Goal: Task Accomplishment & Management: Manage account settings

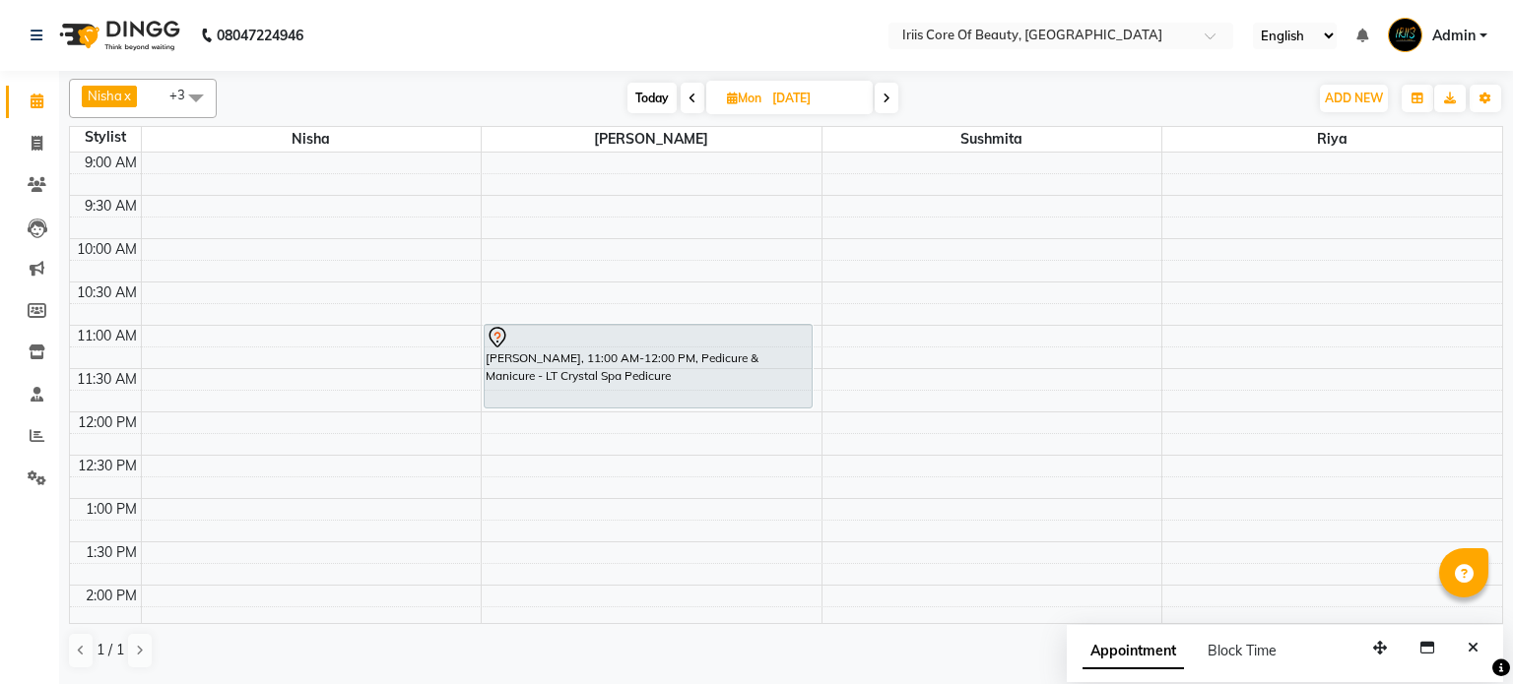
click at [650, 97] on span "Today" at bounding box center [651, 98] width 49 height 31
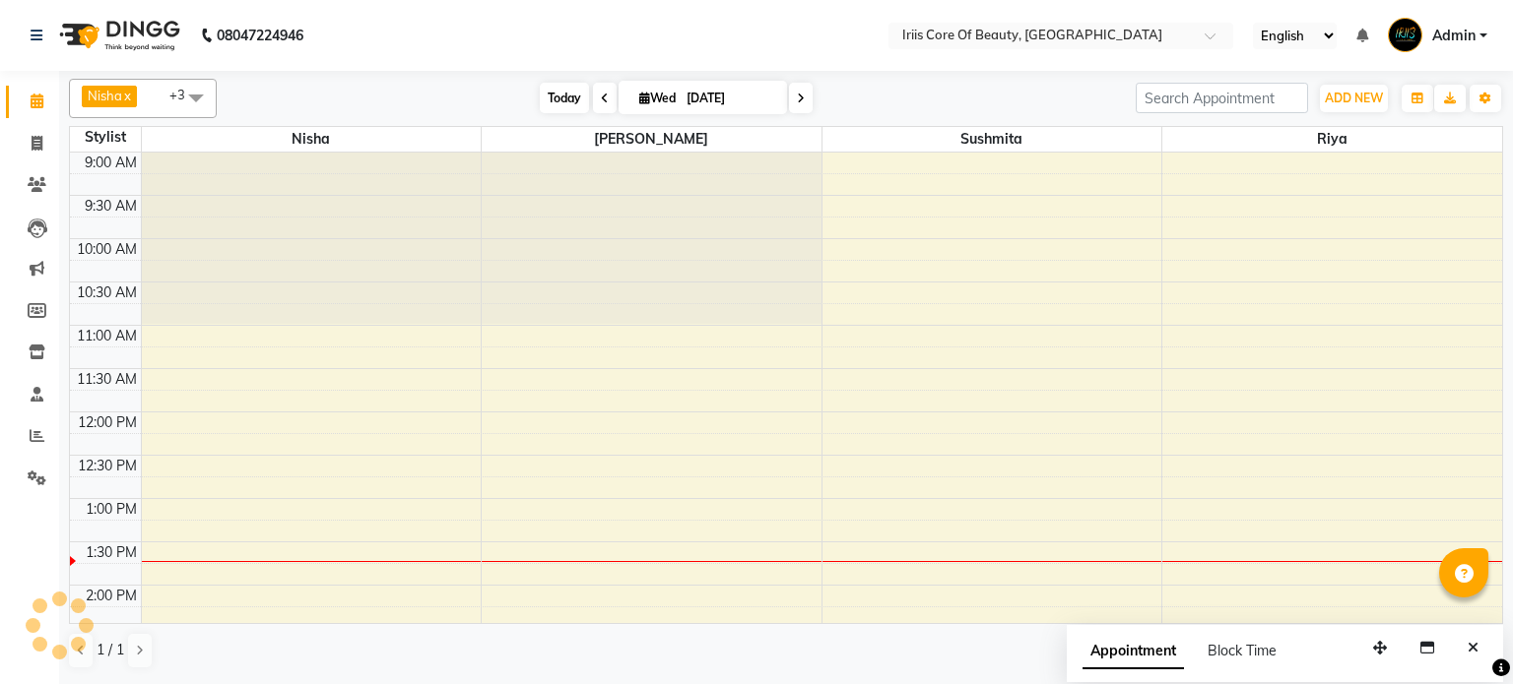
scroll to position [345, 0]
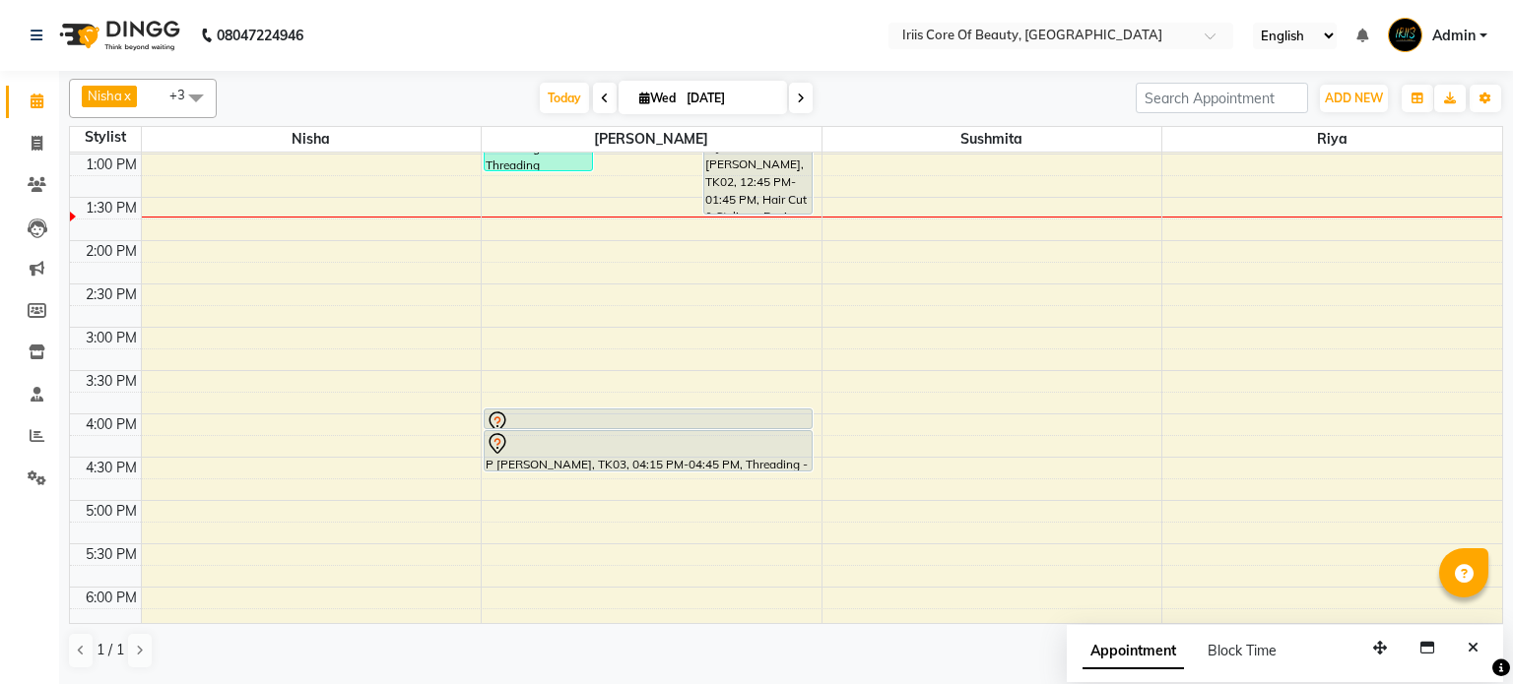
click at [797, 94] on icon at bounding box center [801, 99] width 8 height 12
type input "[DATE]"
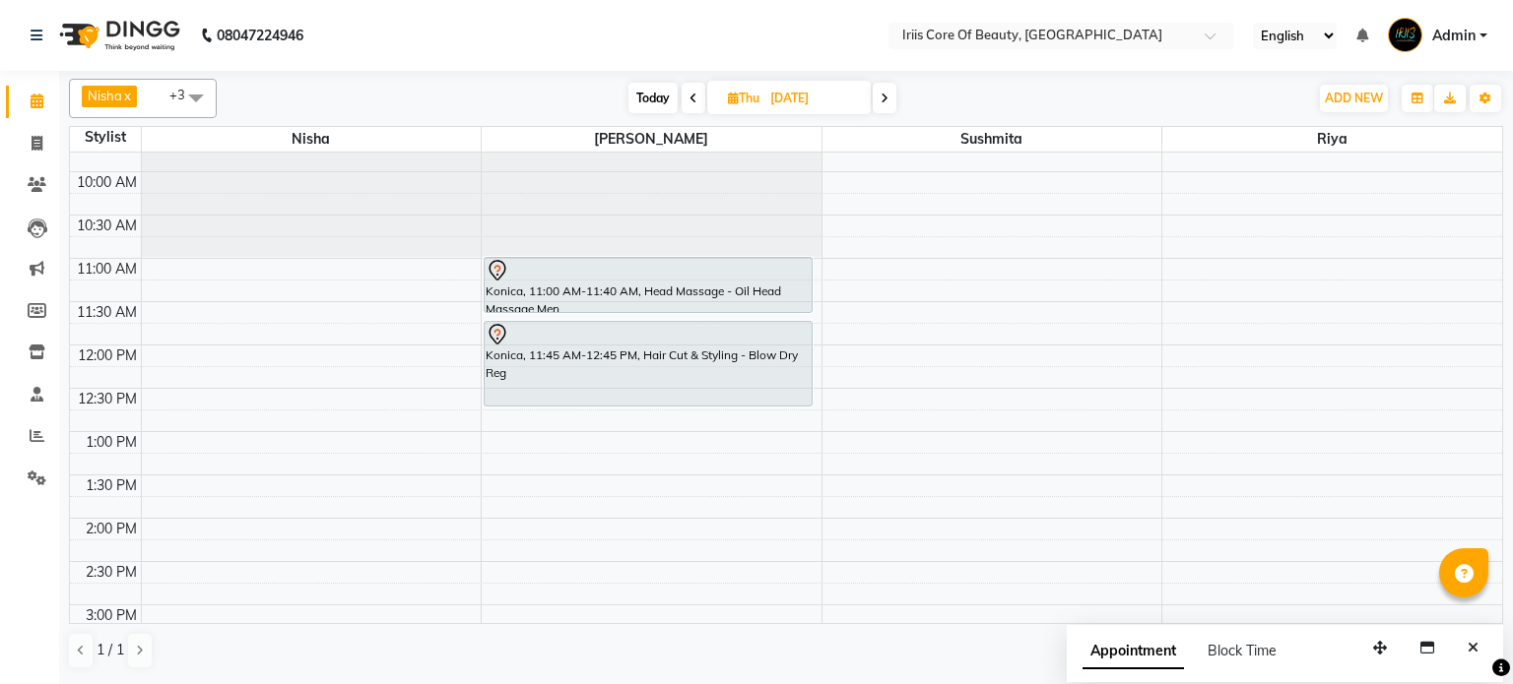
scroll to position [57, 0]
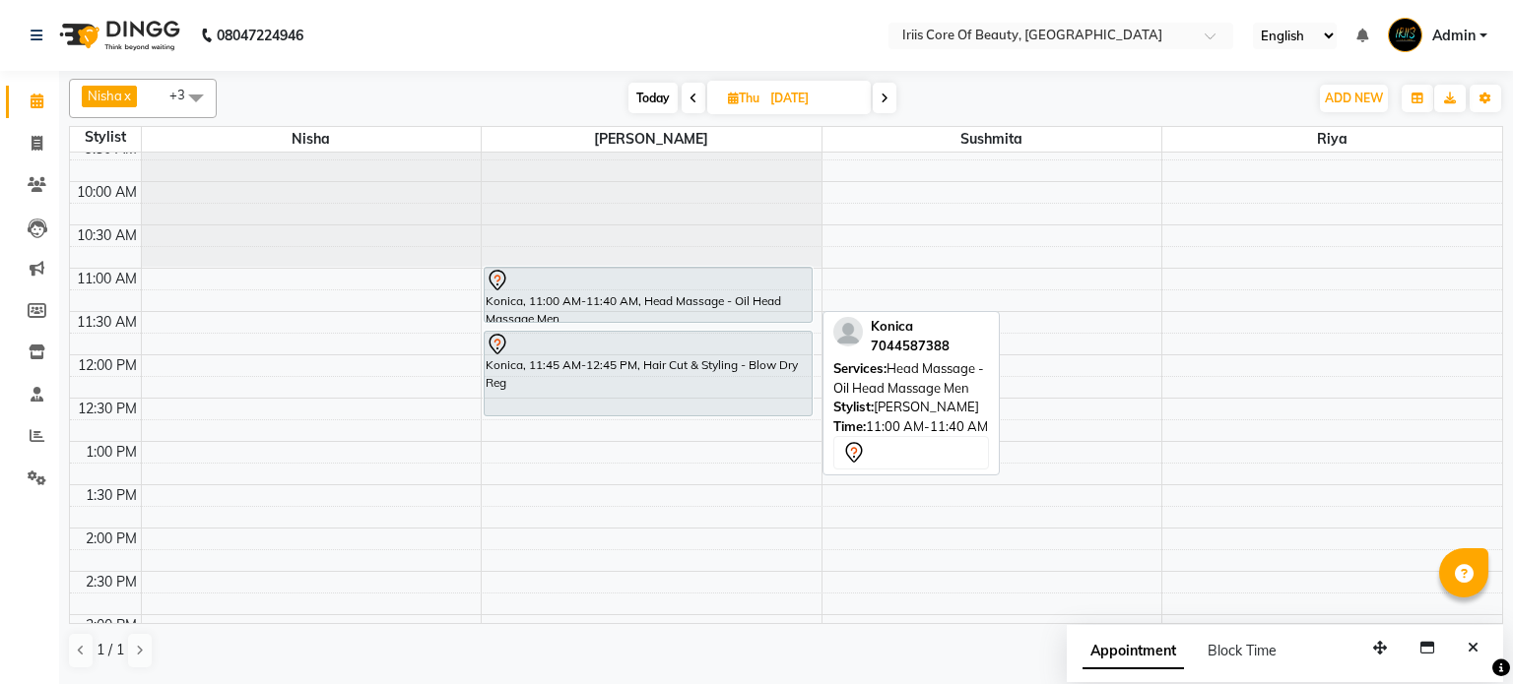
click at [578, 310] on div "Konica, 11:00 AM-11:40 AM, Head Massage - Oil Head Massage Men" at bounding box center [648, 295] width 327 height 54
select select "7"
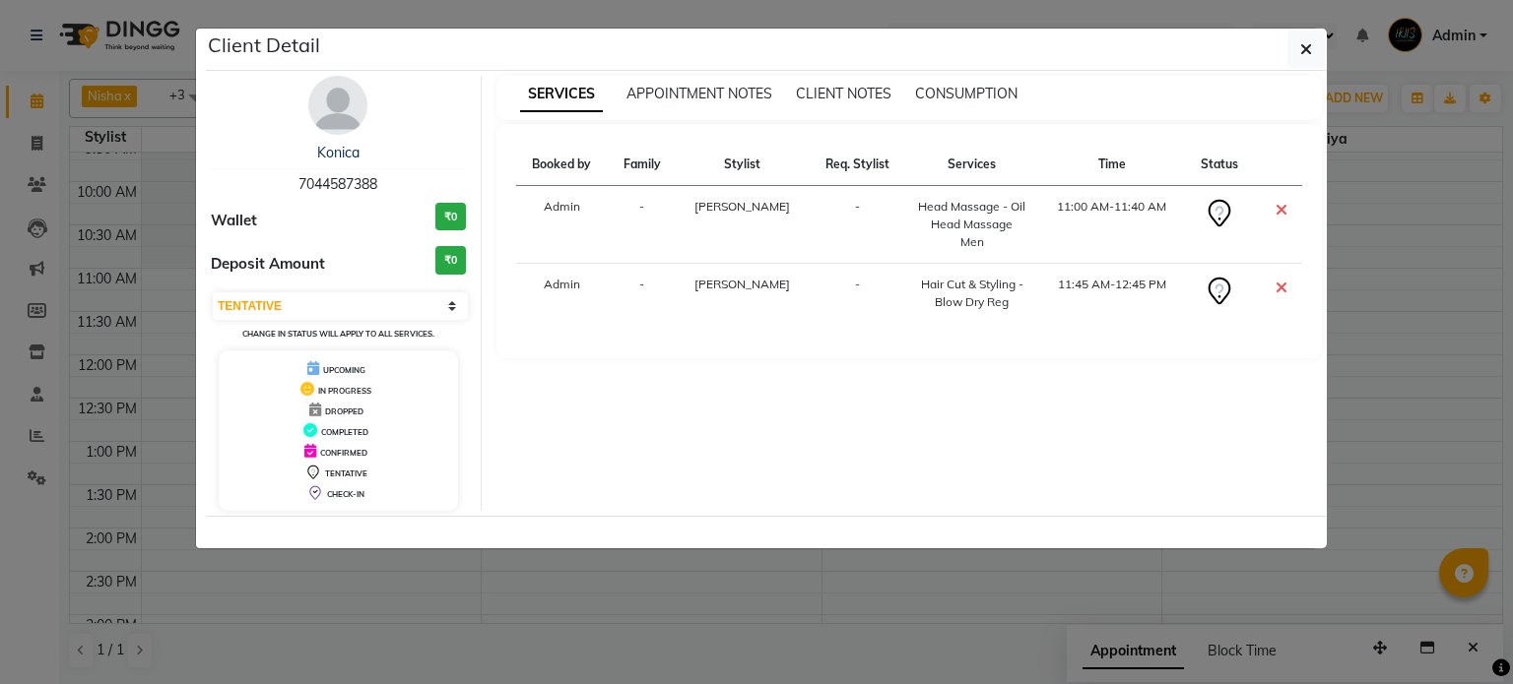
click at [753, 313] on div "Booked by Family Stylist Req. Stylist Services Time Status Admin - [PERSON_NAME…" at bounding box center [909, 241] width 787 height 195
click at [1305, 44] on icon "button" at bounding box center [1306, 49] width 12 height 16
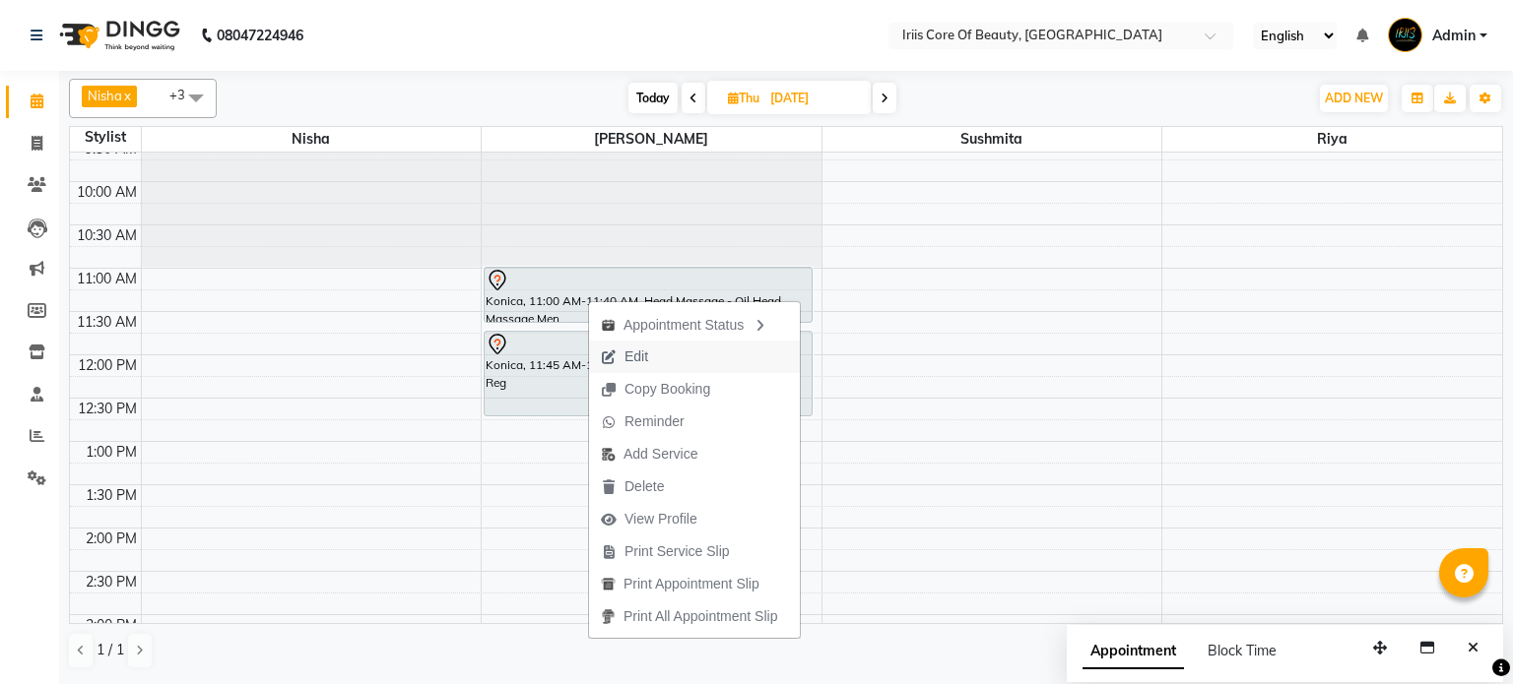
click at [634, 354] on span "Edit" at bounding box center [636, 357] width 24 height 21
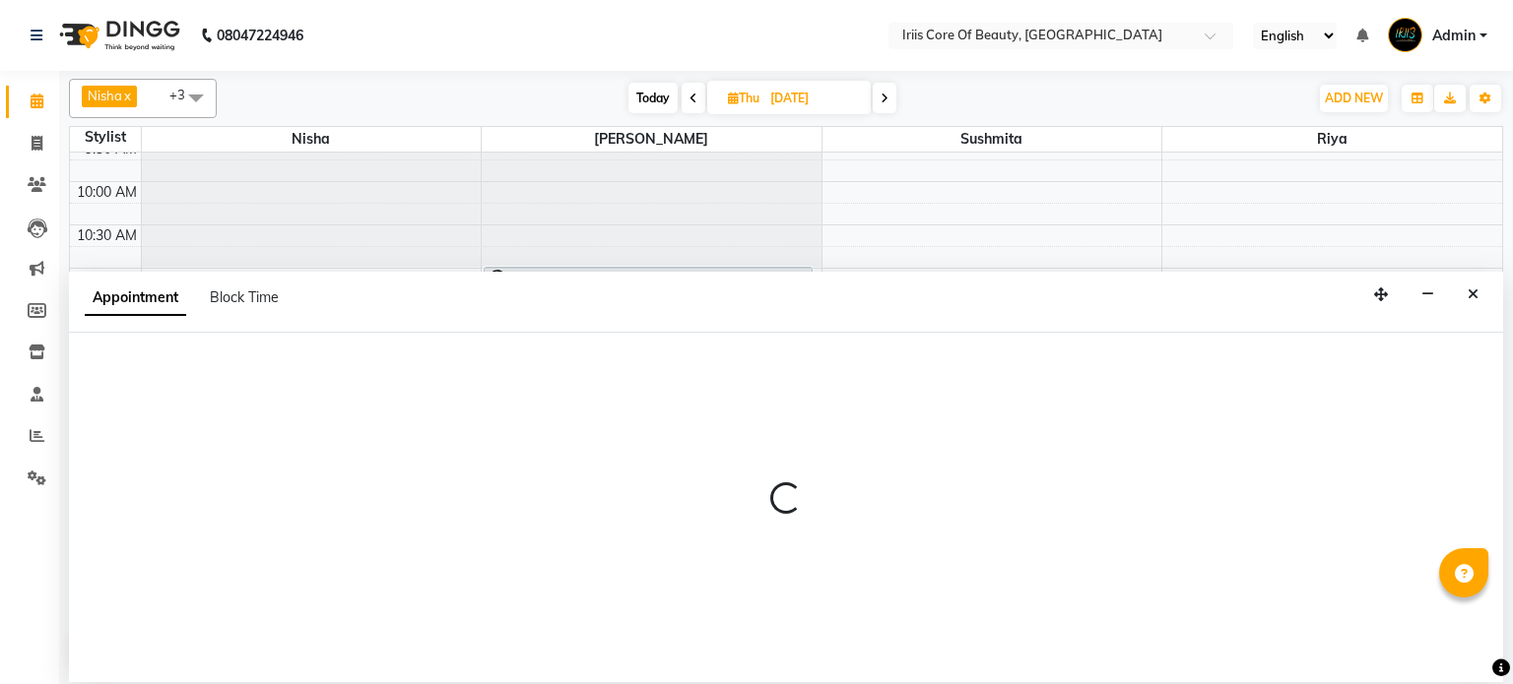
select select "tentative"
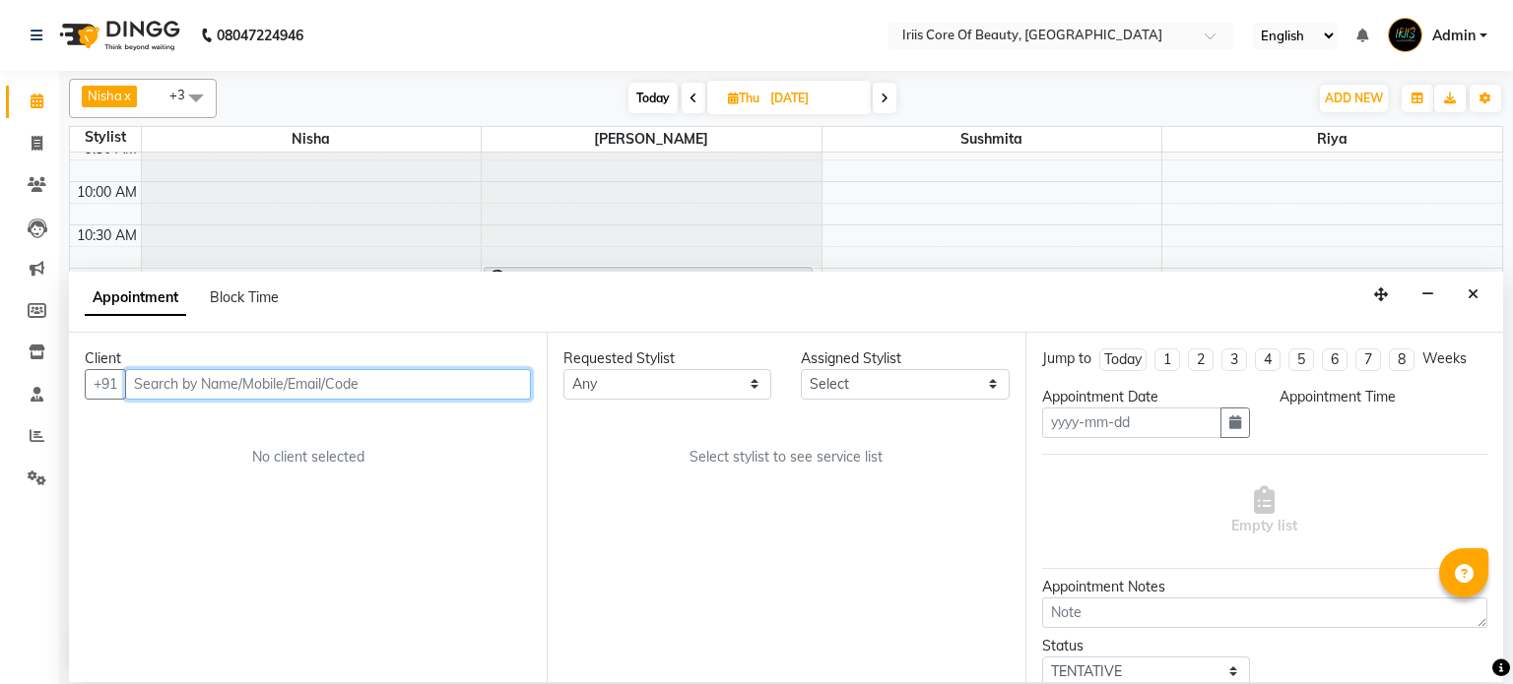
type input "[DATE]"
select select "660"
select select "1570"
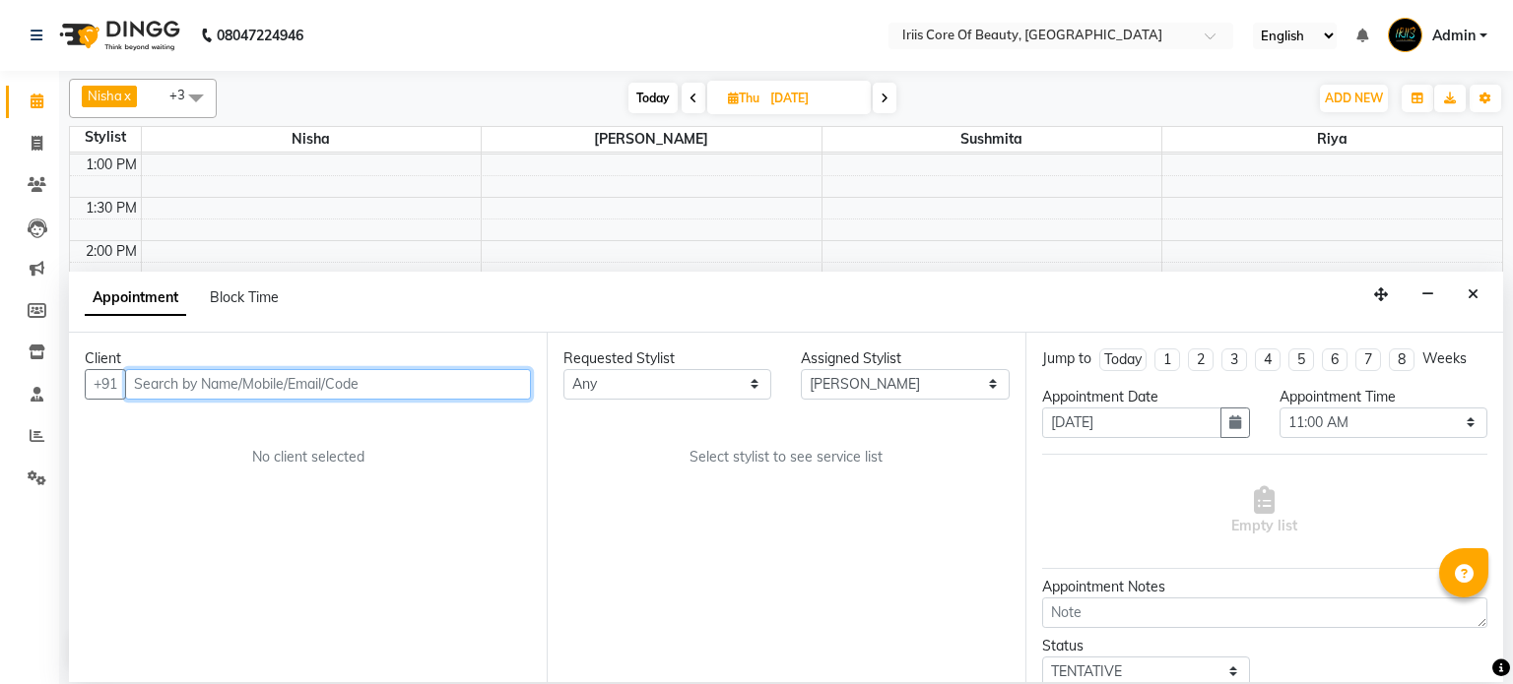
select select "55"
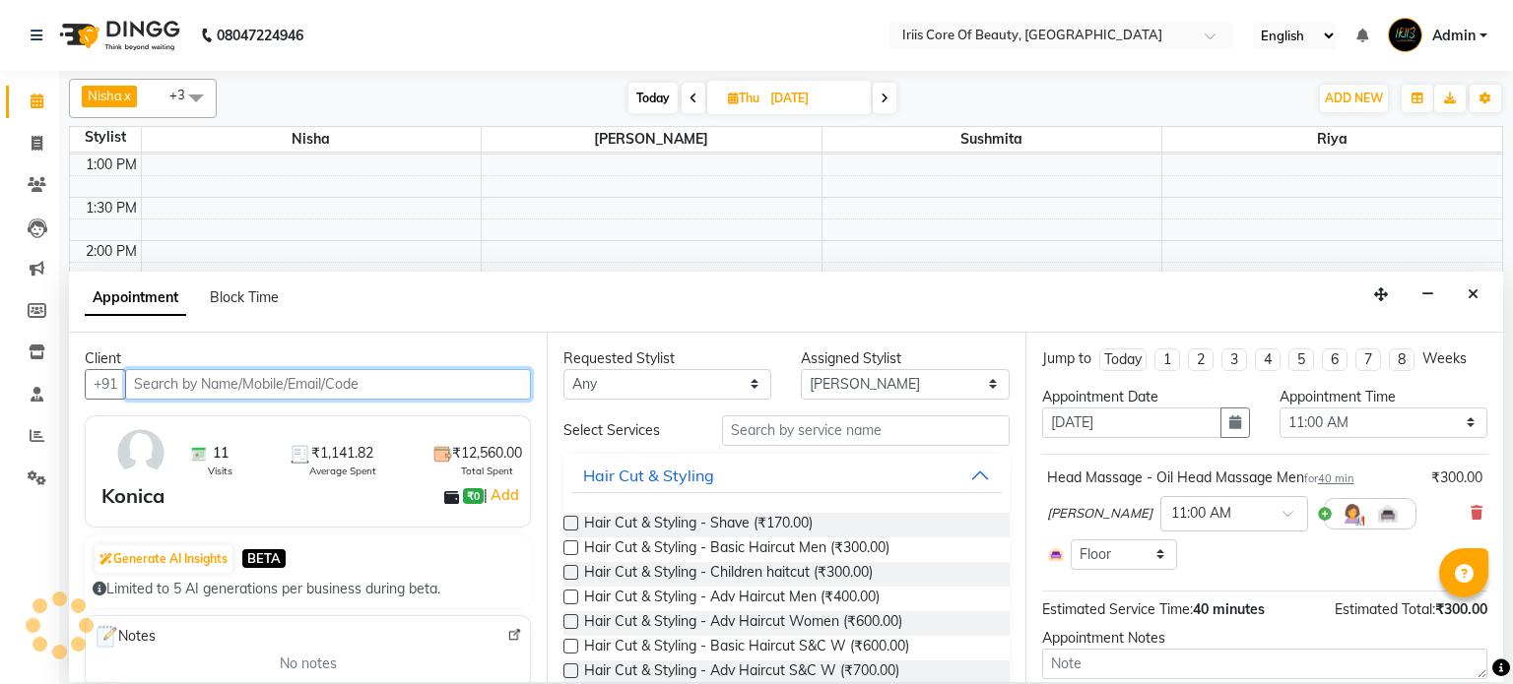
select select "55"
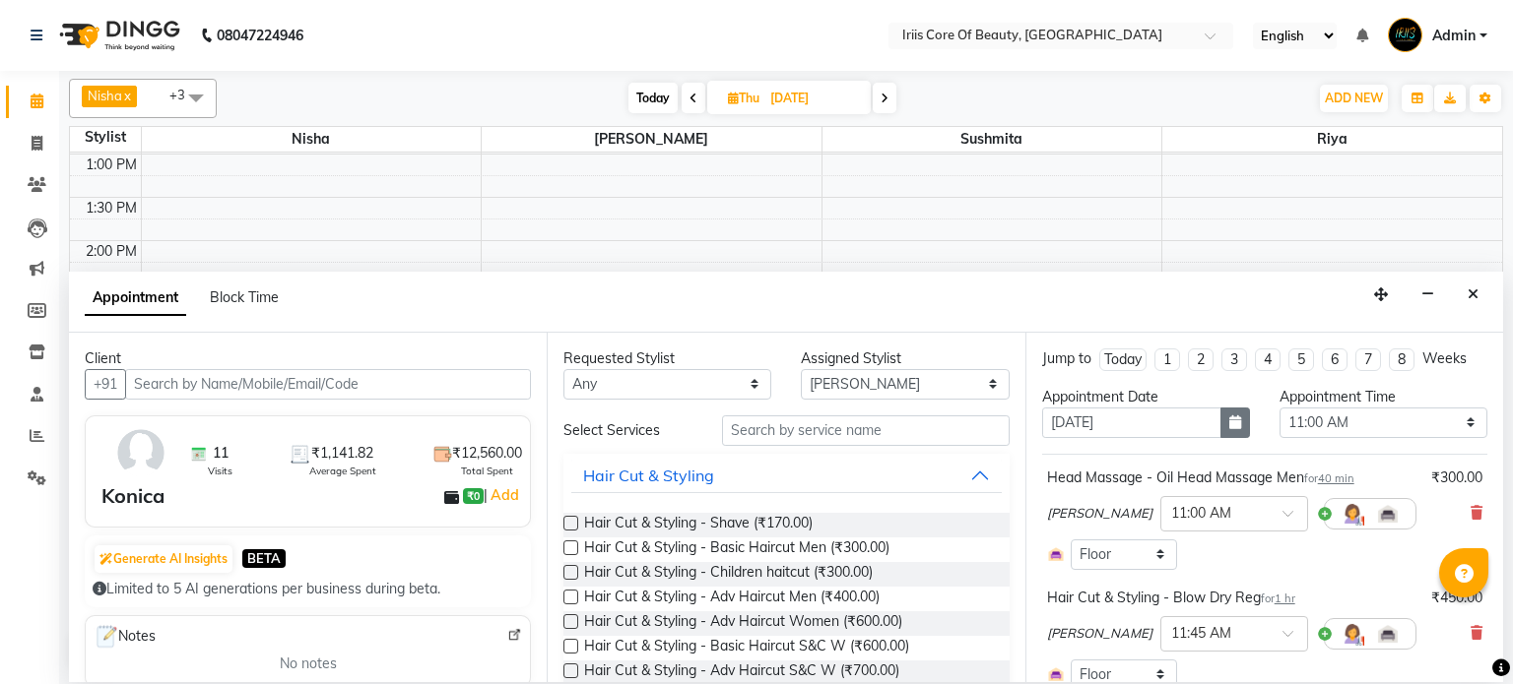
click at [1231, 422] on icon "button" at bounding box center [1235, 423] width 12 height 14
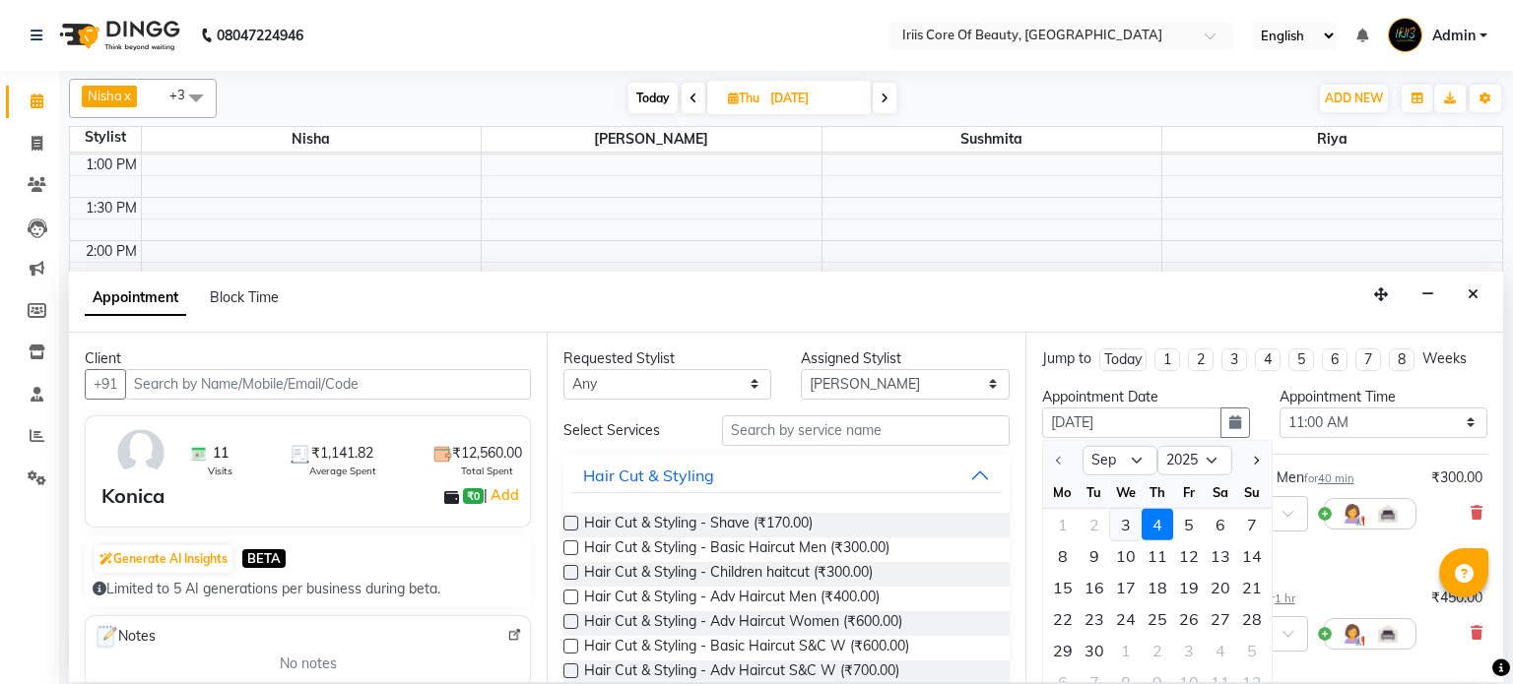
click at [1126, 524] on div "3" at bounding box center [1126, 525] width 32 height 32
type input "[DATE]"
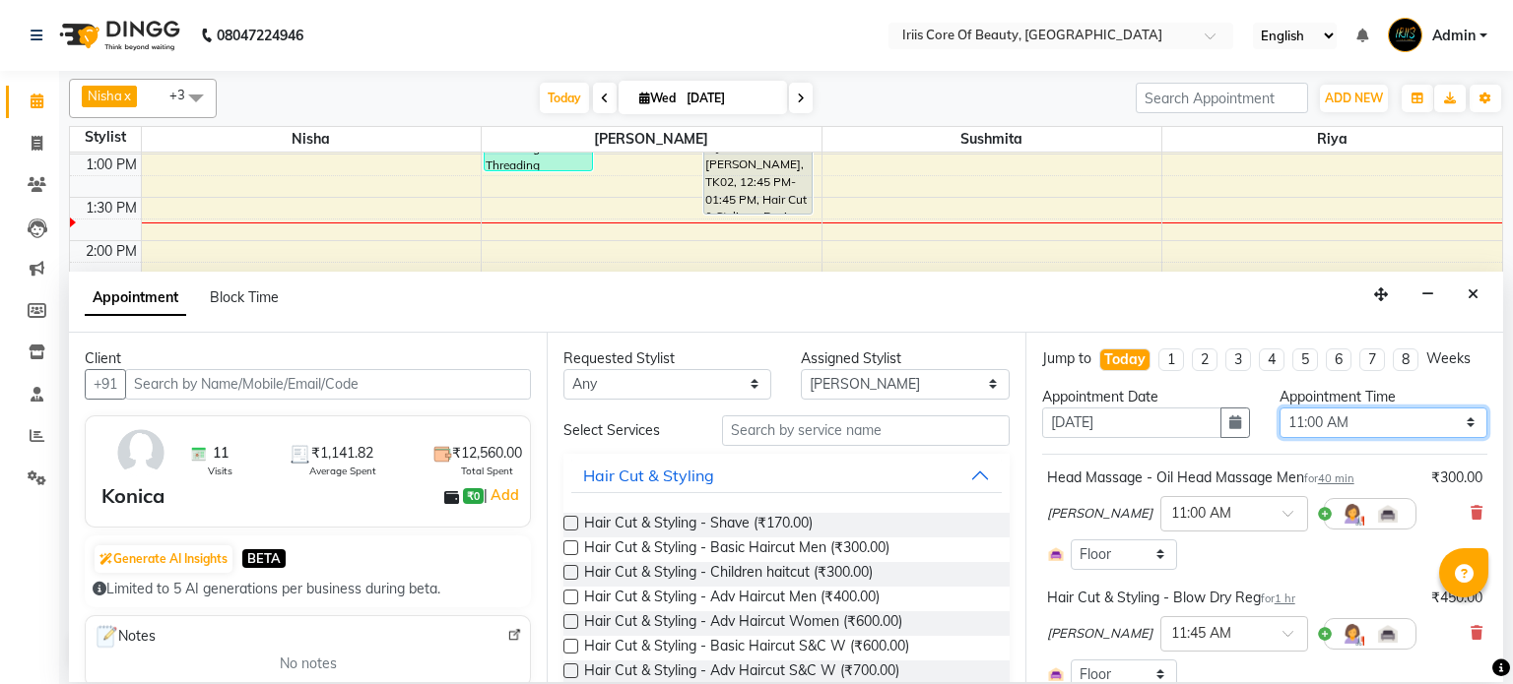
click at [1317, 417] on select "Select 10:00 AM 10:15 AM 10:30 AM 10:45 AM 11:00 AM 11:15 AM 11:30 AM 11:45 AM …" at bounding box center [1383, 423] width 208 height 31
select select "750"
click at [1279, 408] on select "Select 10:00 AM 10:15 AM 10:30 AM 10:45 AM 11:00 AM 11:15 AM 11:30 AM 11:45 AM …" at bounding box center [1383, 423] width 208 height 31
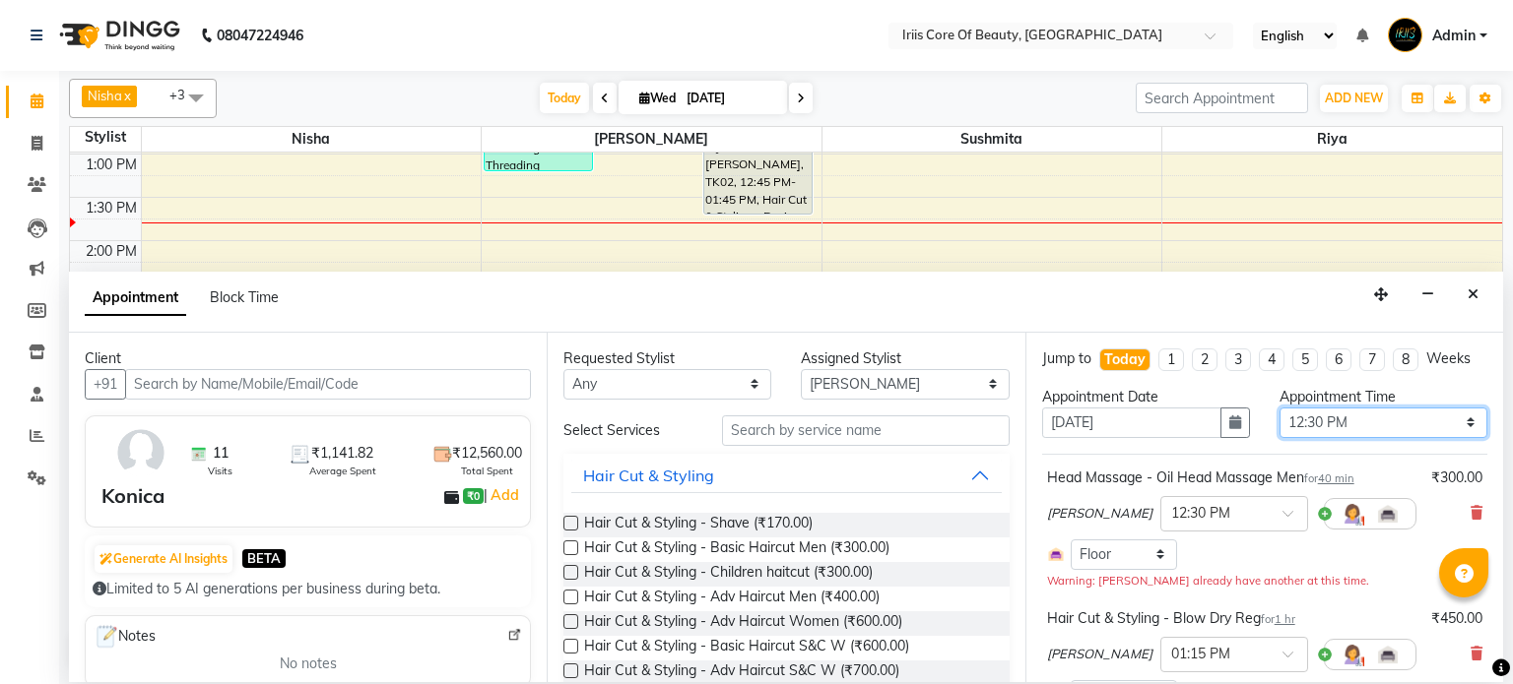
scroll to position [263, 0]
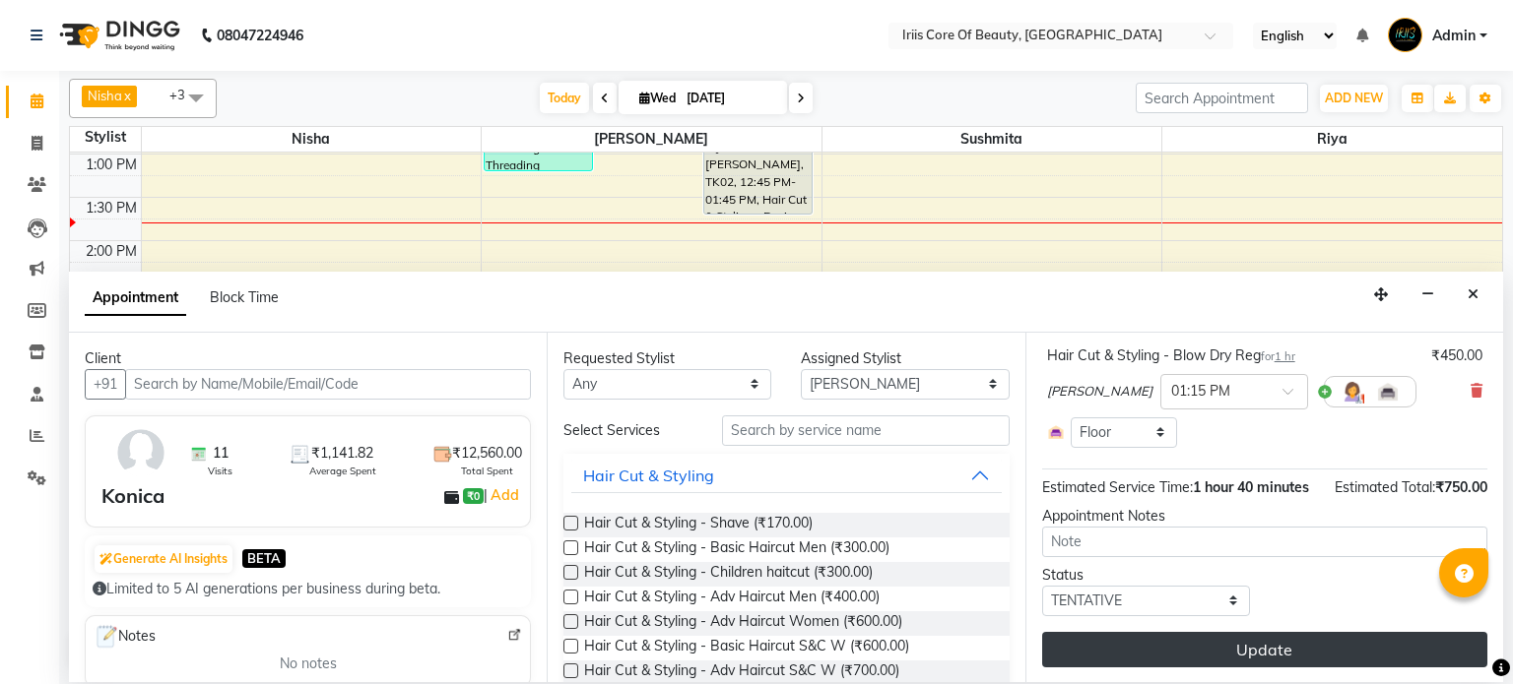
click at [1241, 650] on button "Update" at bounding box center [1264, 649] width 445 height 35
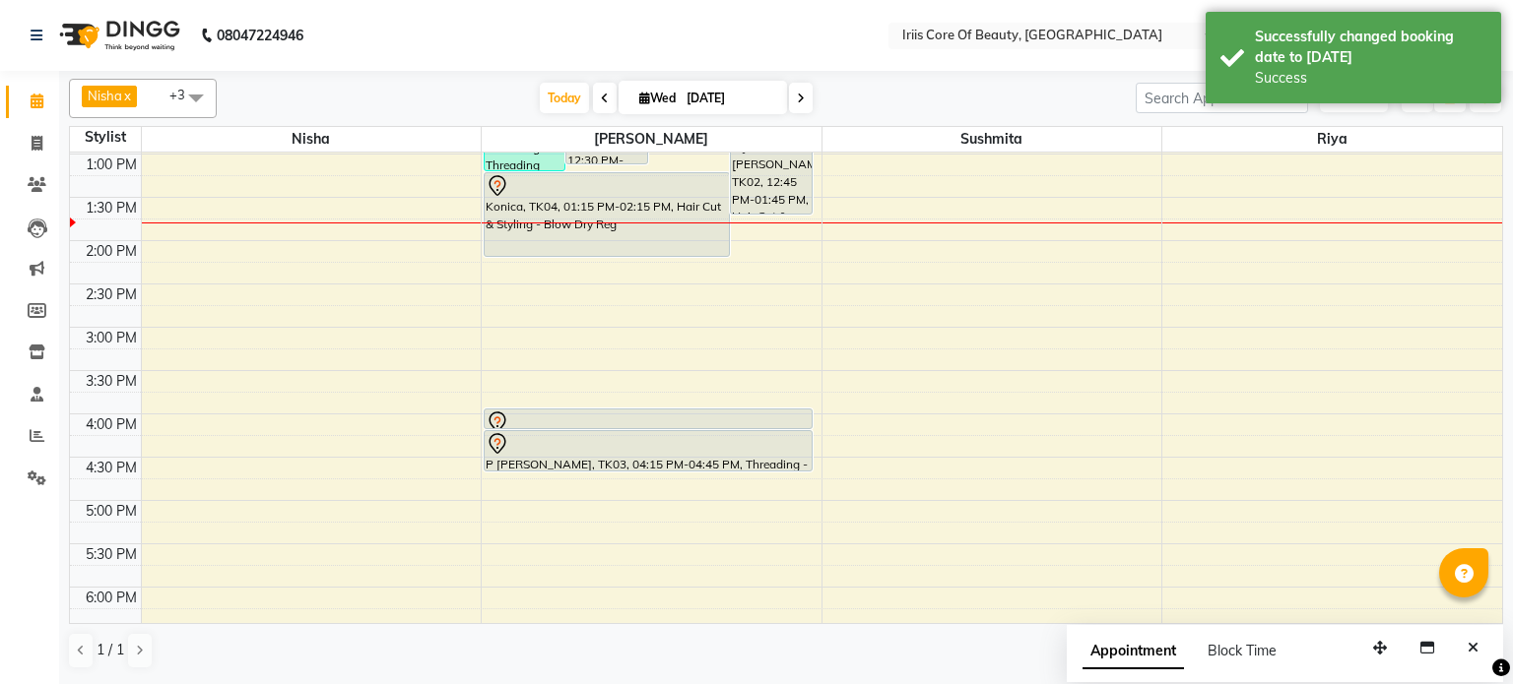
click at [797, 94] on icon at bounding box center [801, 99] width 8 height 12
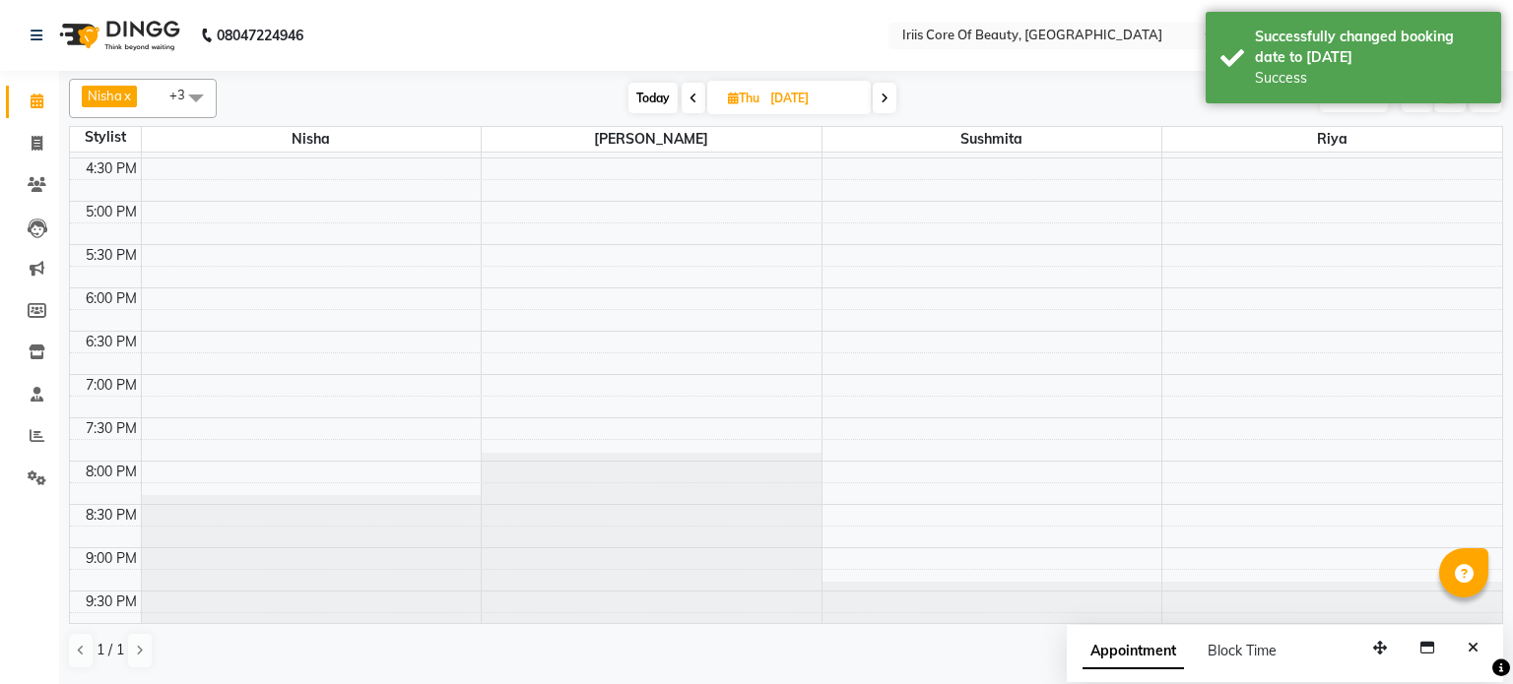
scroll to position [0, 0]
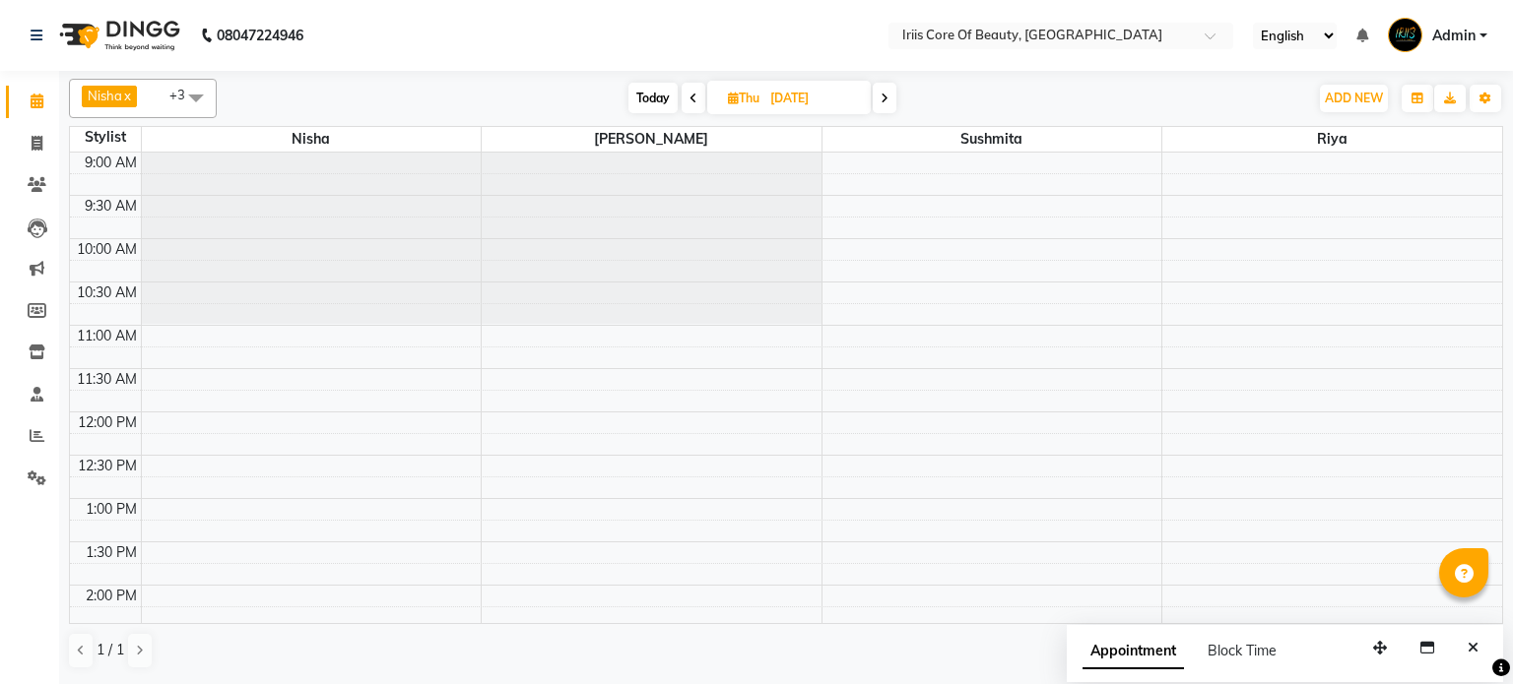
click at [654, 97] on span "Today" at bounding box center [652, 98] width 49 height 31
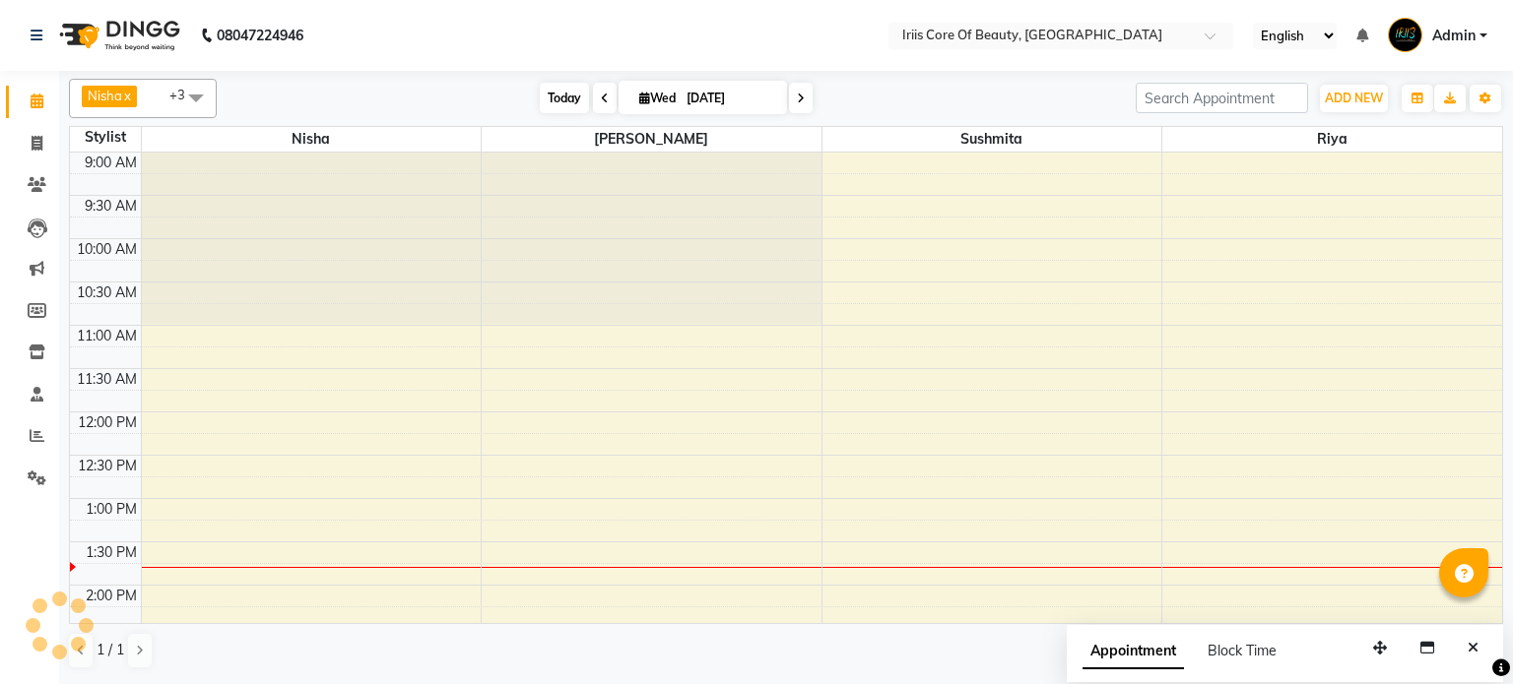
scroll to position [345, 0]
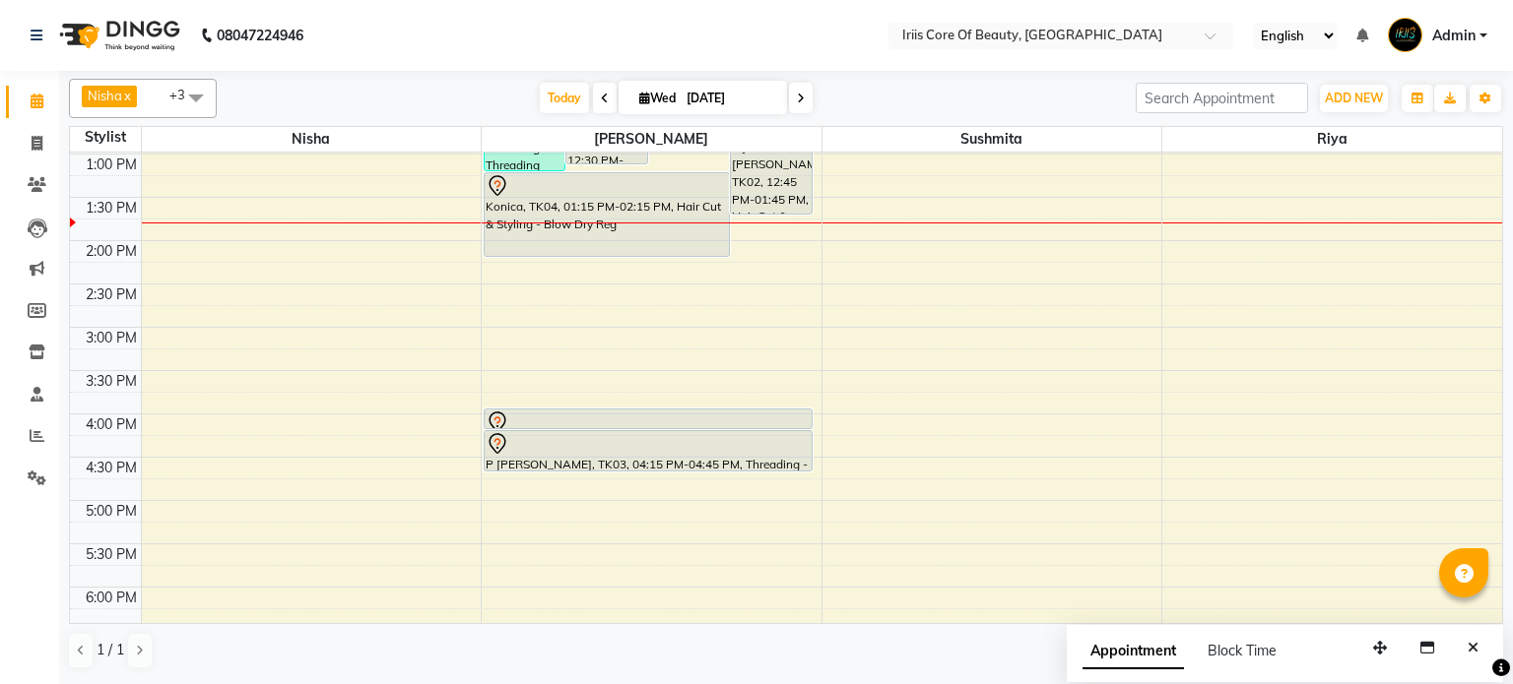
click at [789, 95] on span at bounding box center [801, 98] width 24 height 31
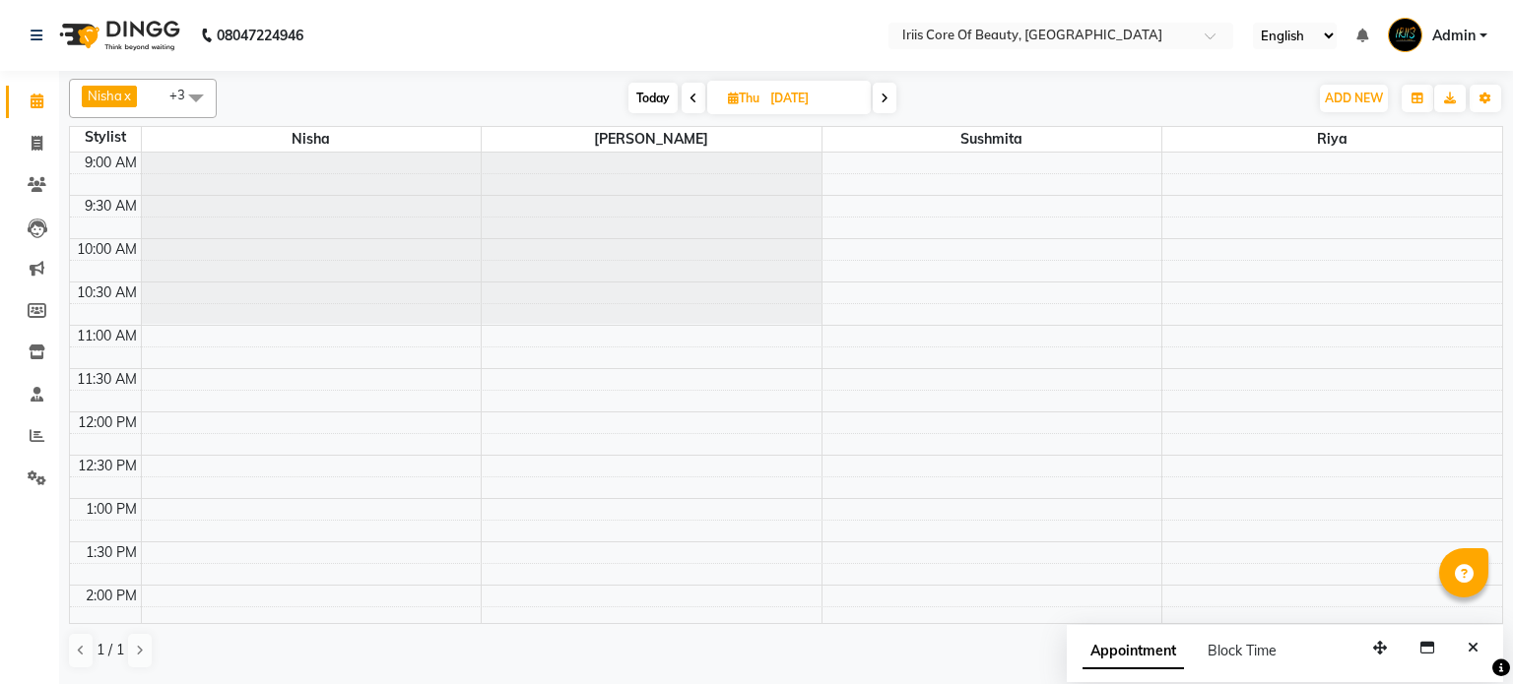
scroll to position [3, 0]
click at [660, 101] on span "Today" at bounding box center [652, 98] width 49 height 31
type input "[DATE]"
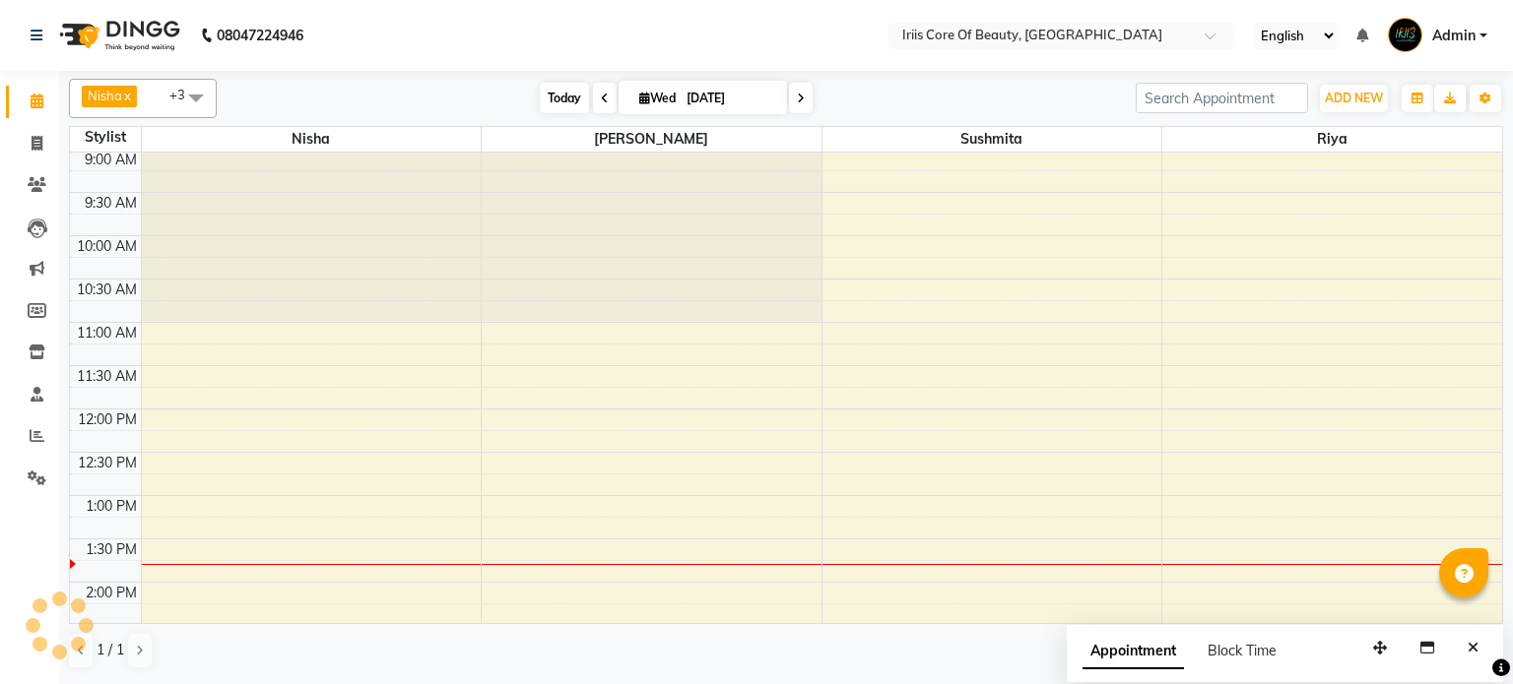
scroll to position [345, 0]
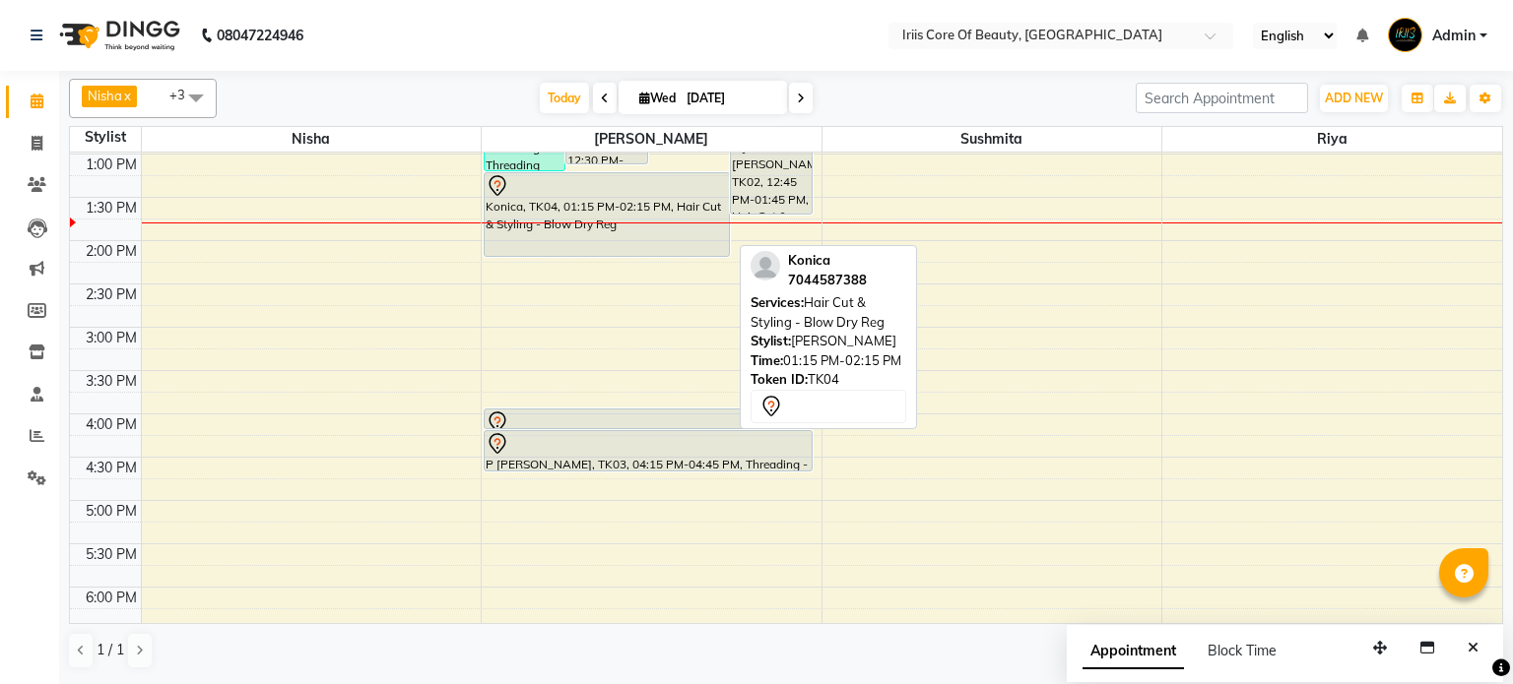
click at [598, 195] on div "Konica, TK04, 01:15 PM-02:15 PM, Hair Cut & Styling - Blow Dry Reg" at bounding box center [607, 214] width 244 height 83
select select "7"
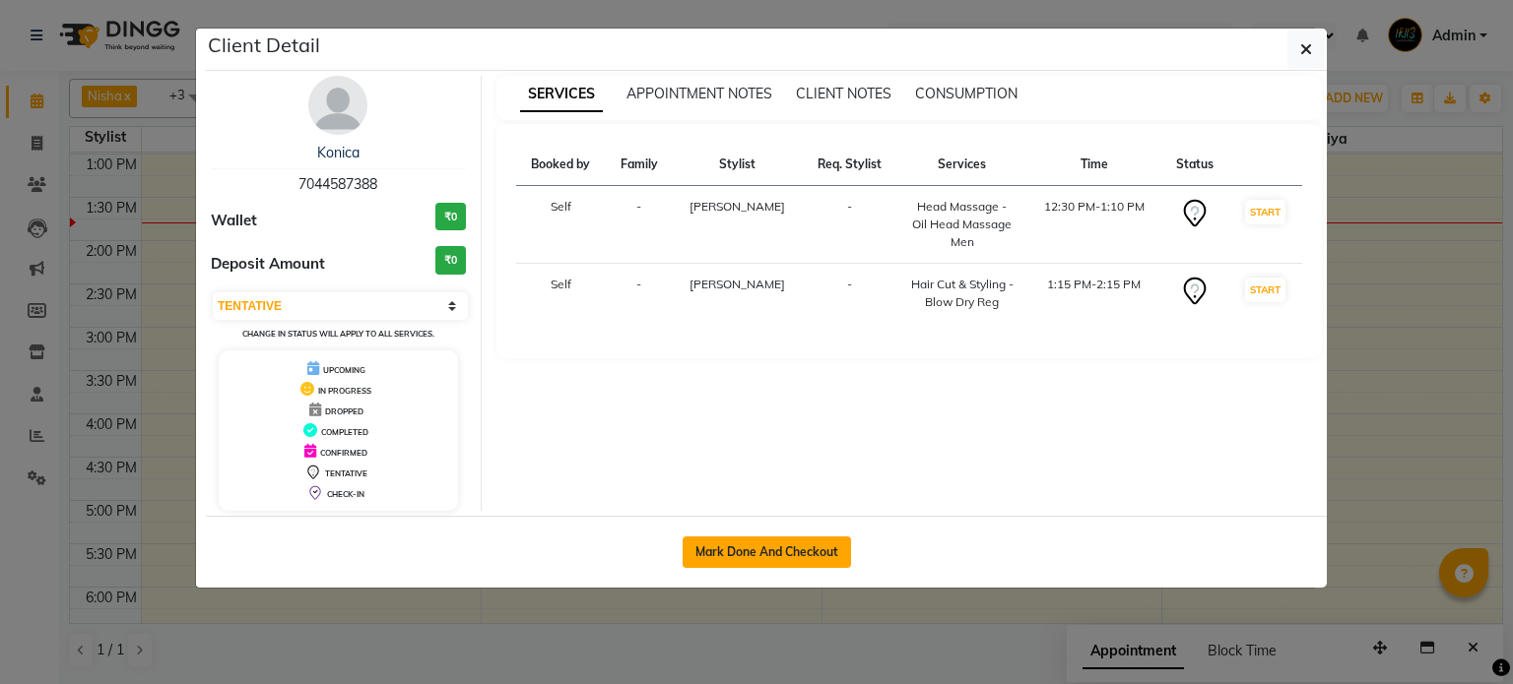
click at [768, 546] on button "Mark Done And Checkout" at bounding box center [766, 553] width 168 height 32
select select "service"
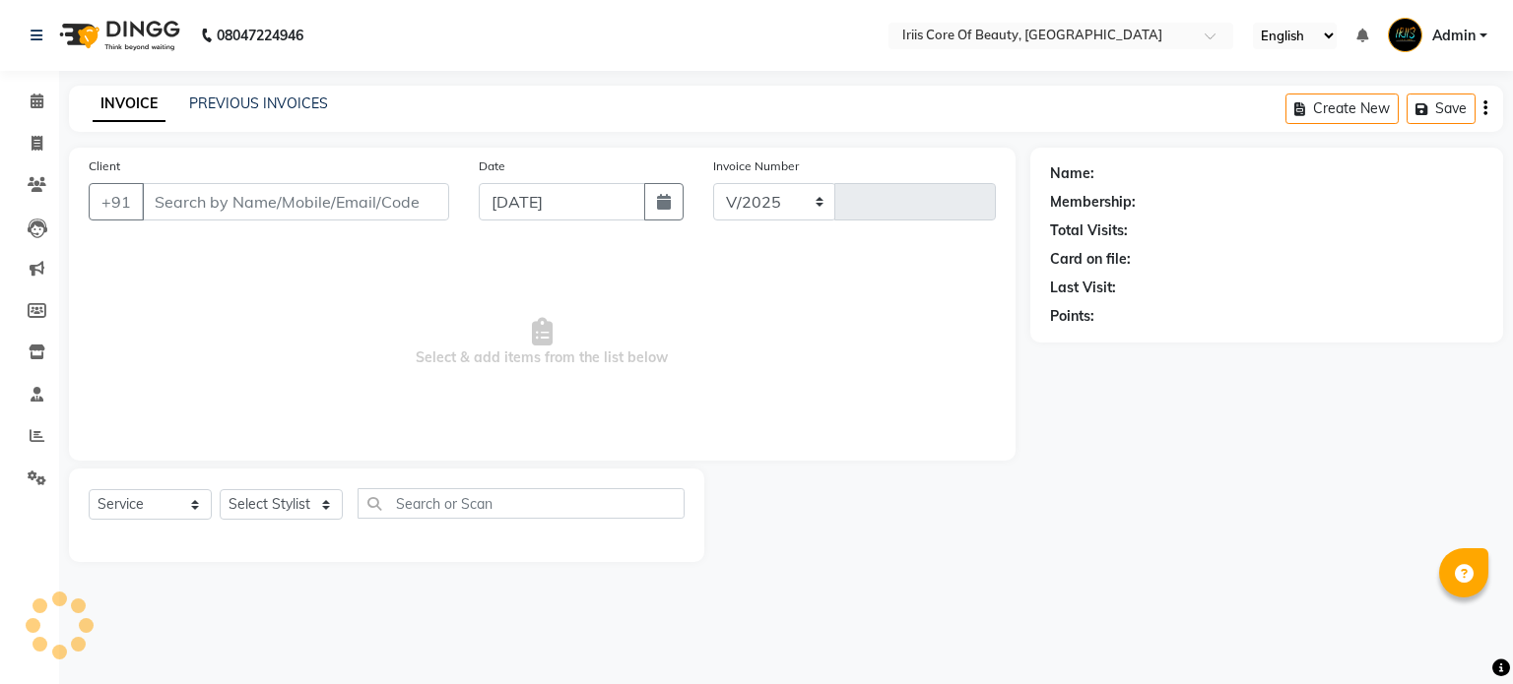
select select "43"
type input "0932"
type input "7044587388"
select select "1570"
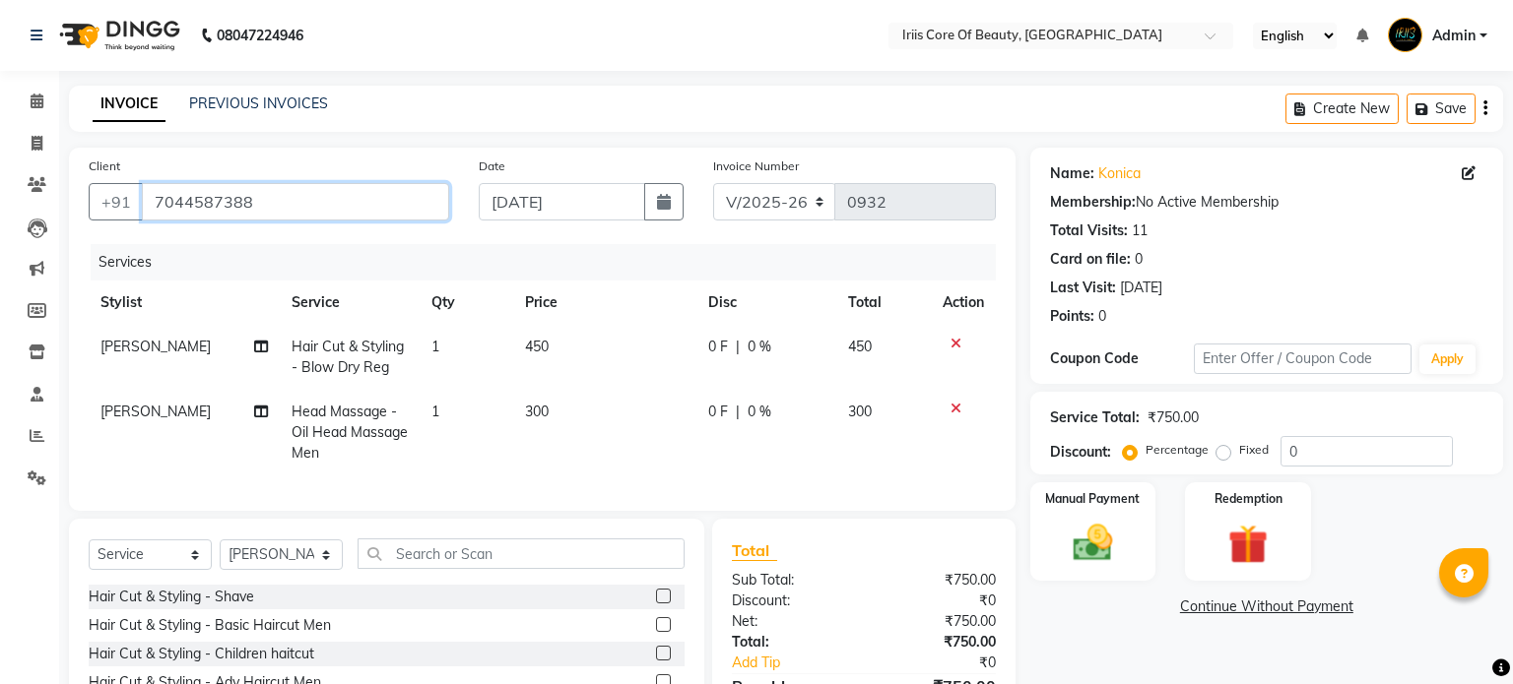
click at [331, 204] on input "7044587388" at bounding box center [295, 201] width 307 height 37
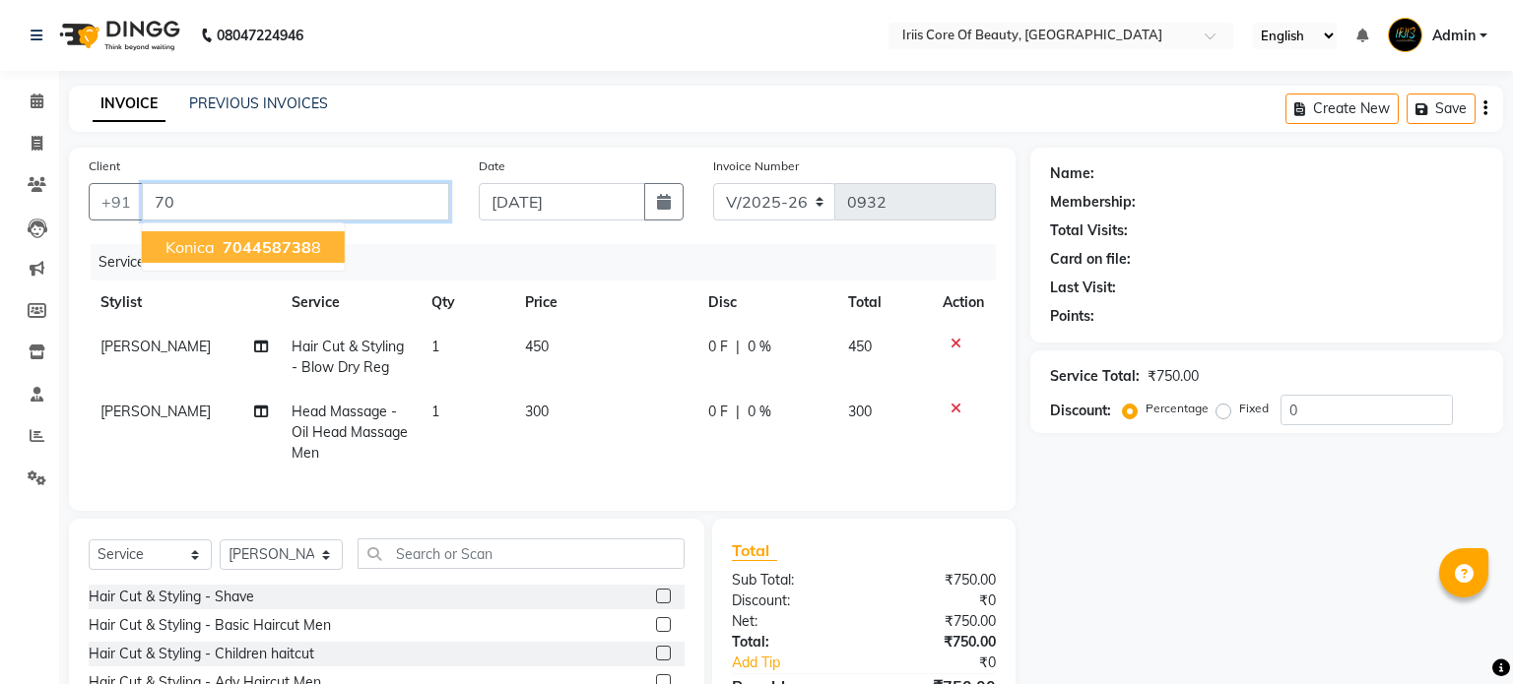
type input "7"
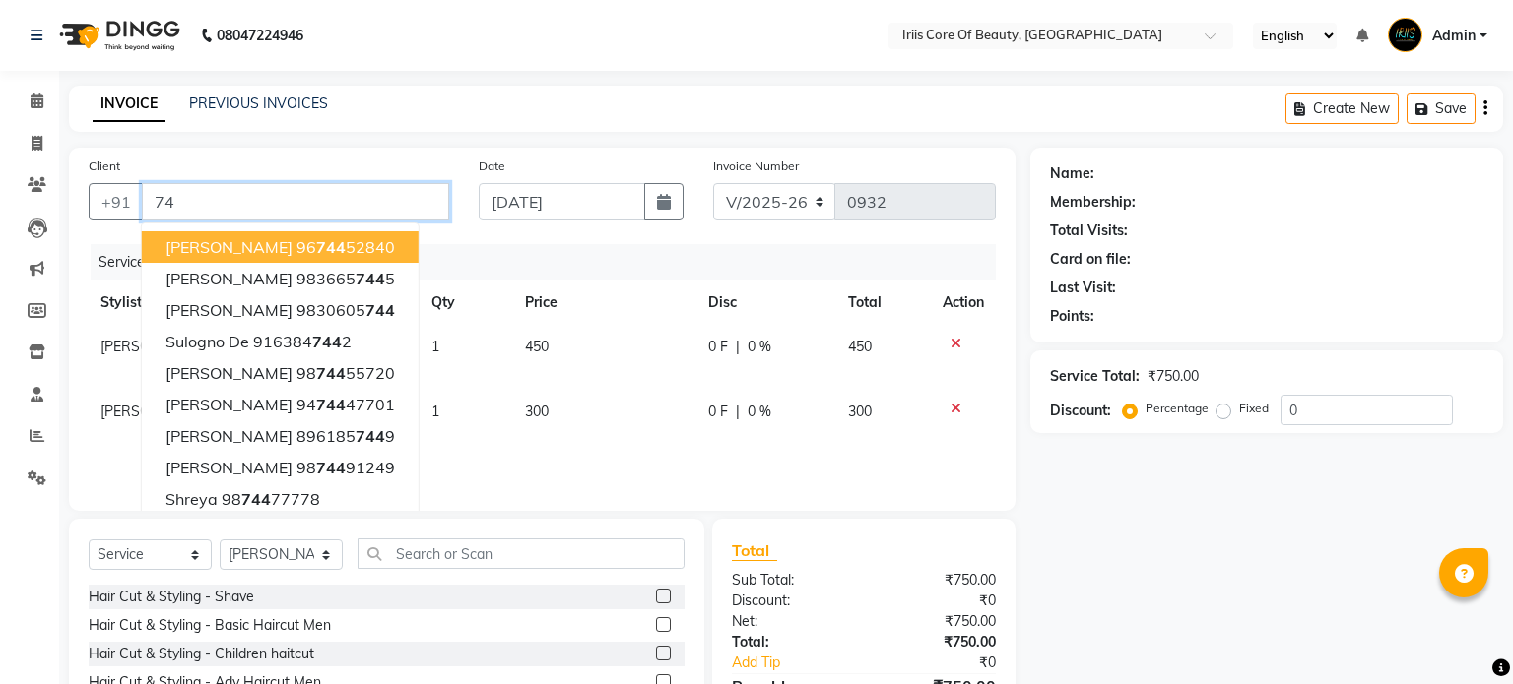
type input "7"
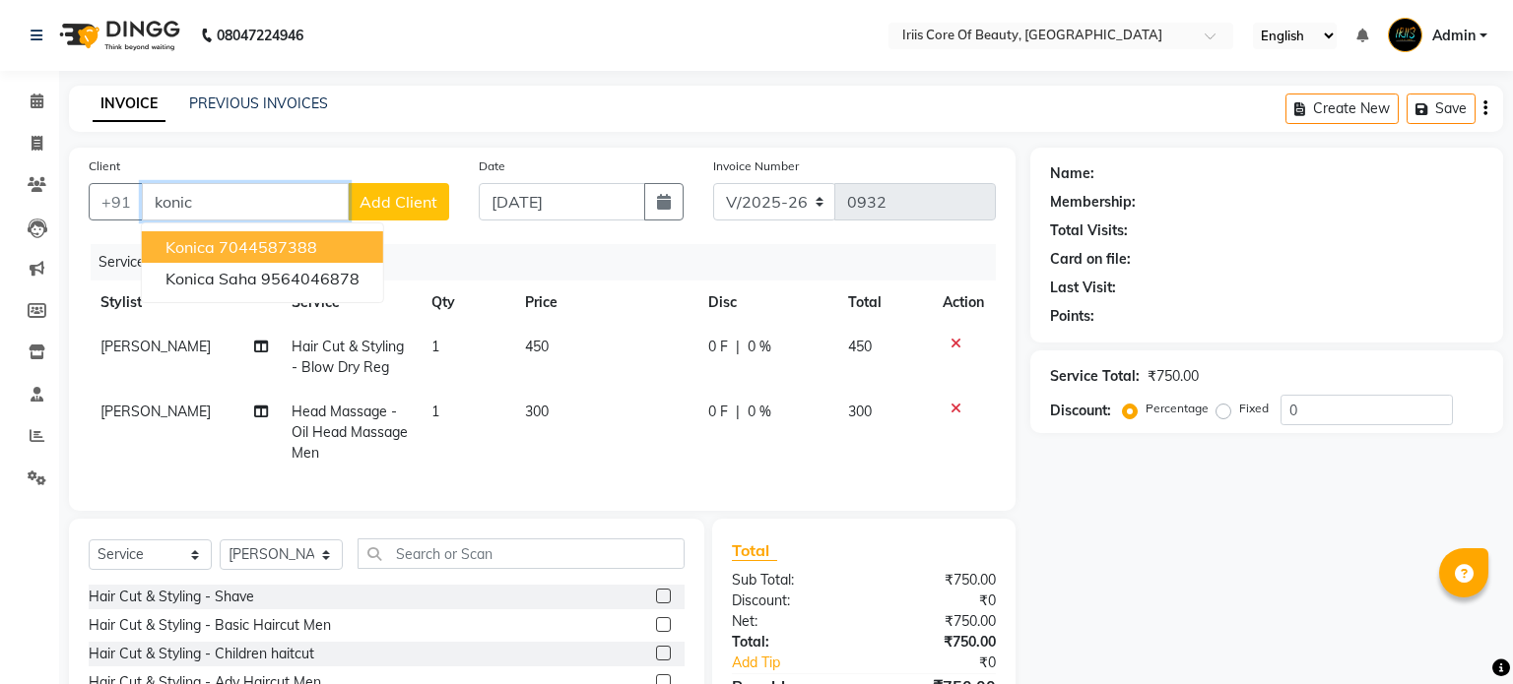
click at [246, 245] on ngb-highlight "7044587388" at bounding box center [268, 247] width 98 height 20
type input "7044587388"
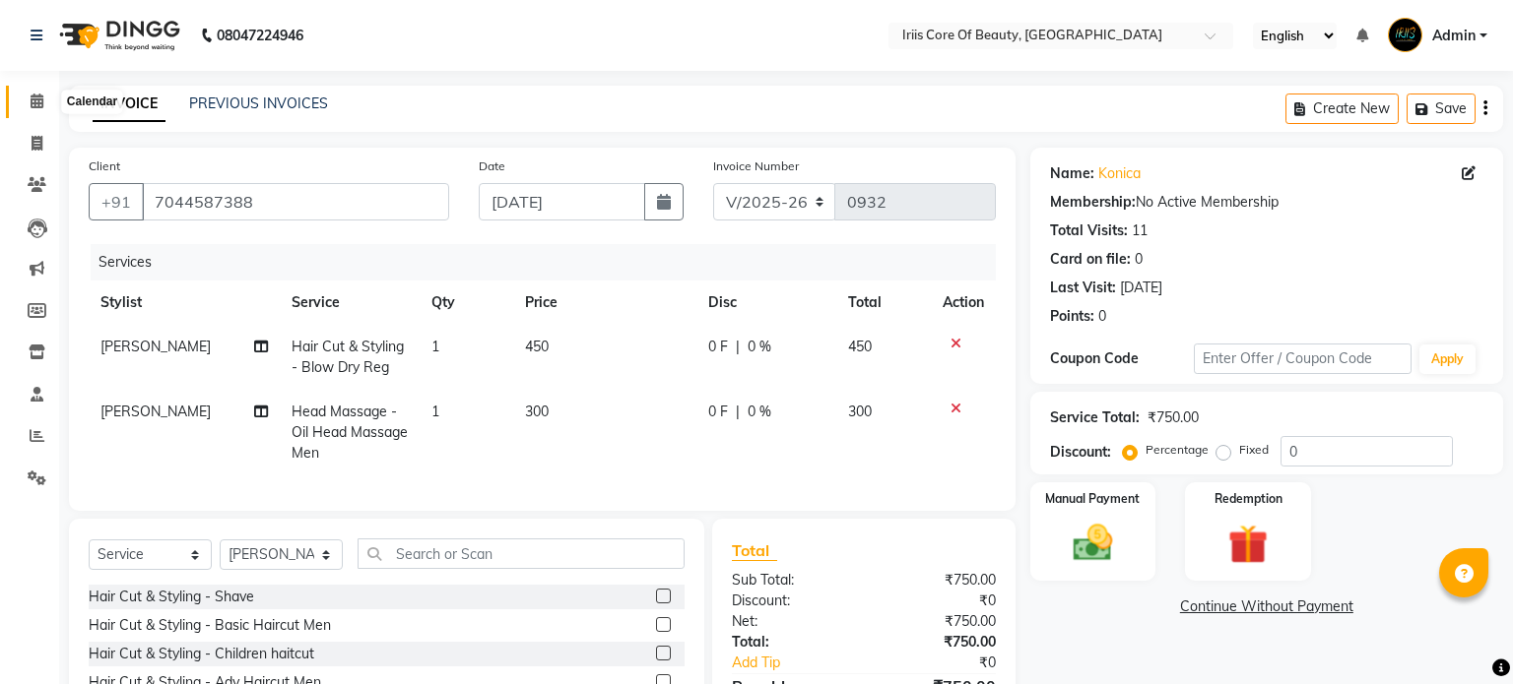
click at [31, 102] on icon at bounding box center [37, 101] width 13 height 15
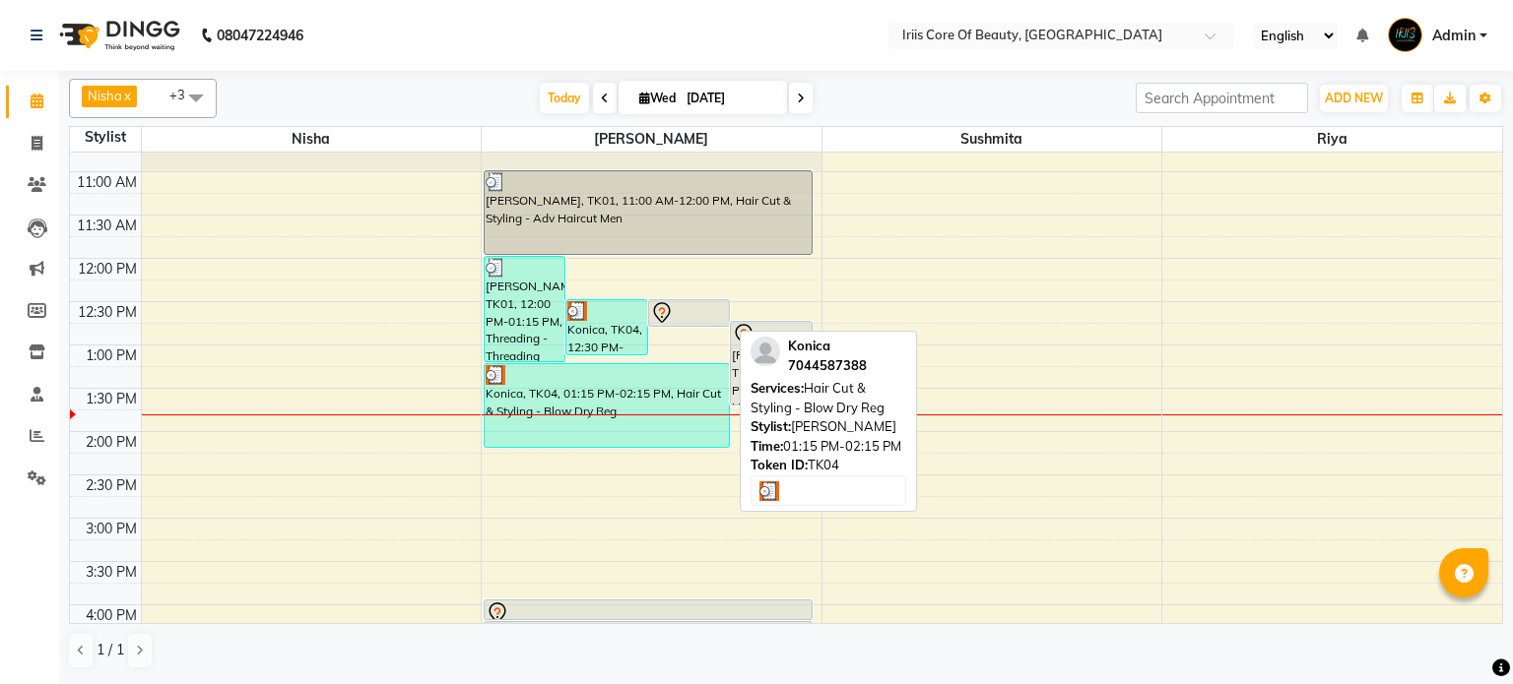
scroll to position [146, 0]
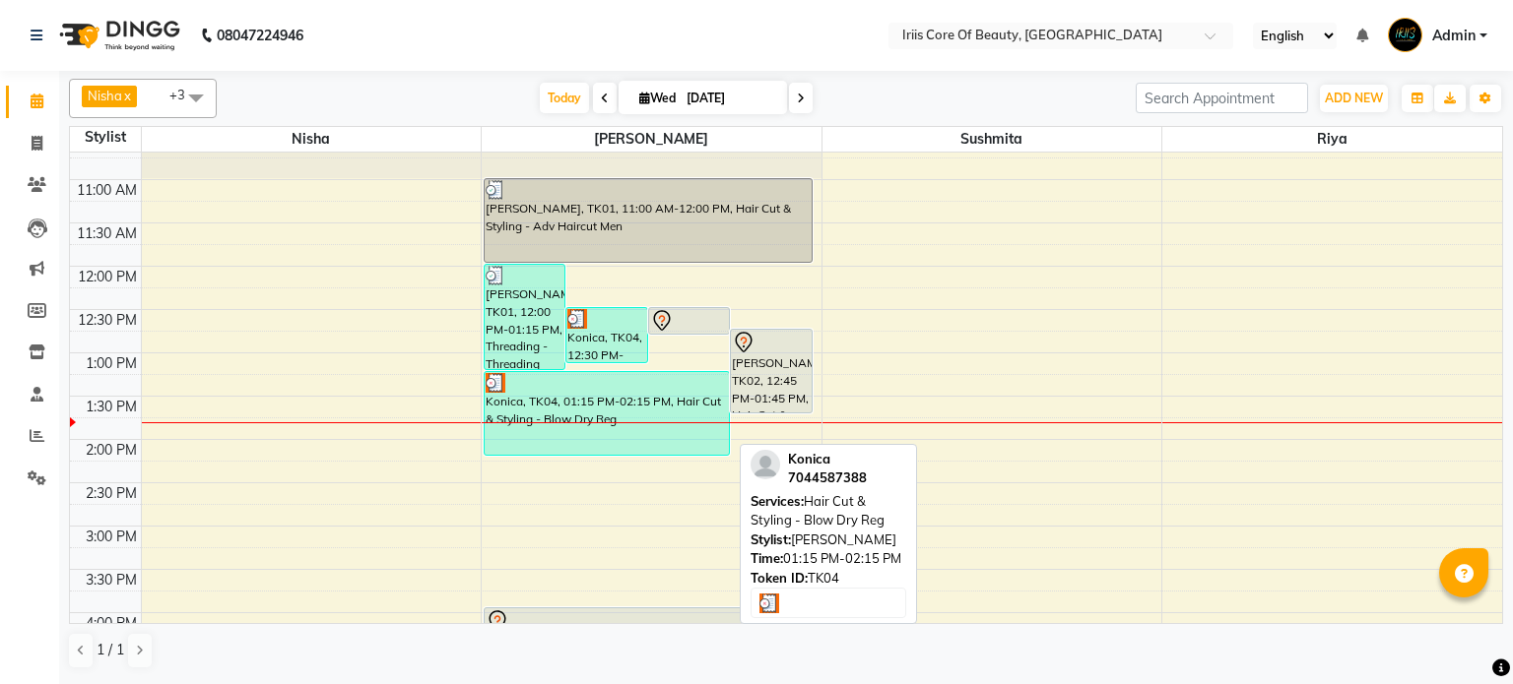
click at [580, 391] on div "Konica, TK04, 01:15 PM-02:15 PM, Hair Cut & Styling - Blow Dry Reg" at bounding box center [607, 413] width 244 height 83
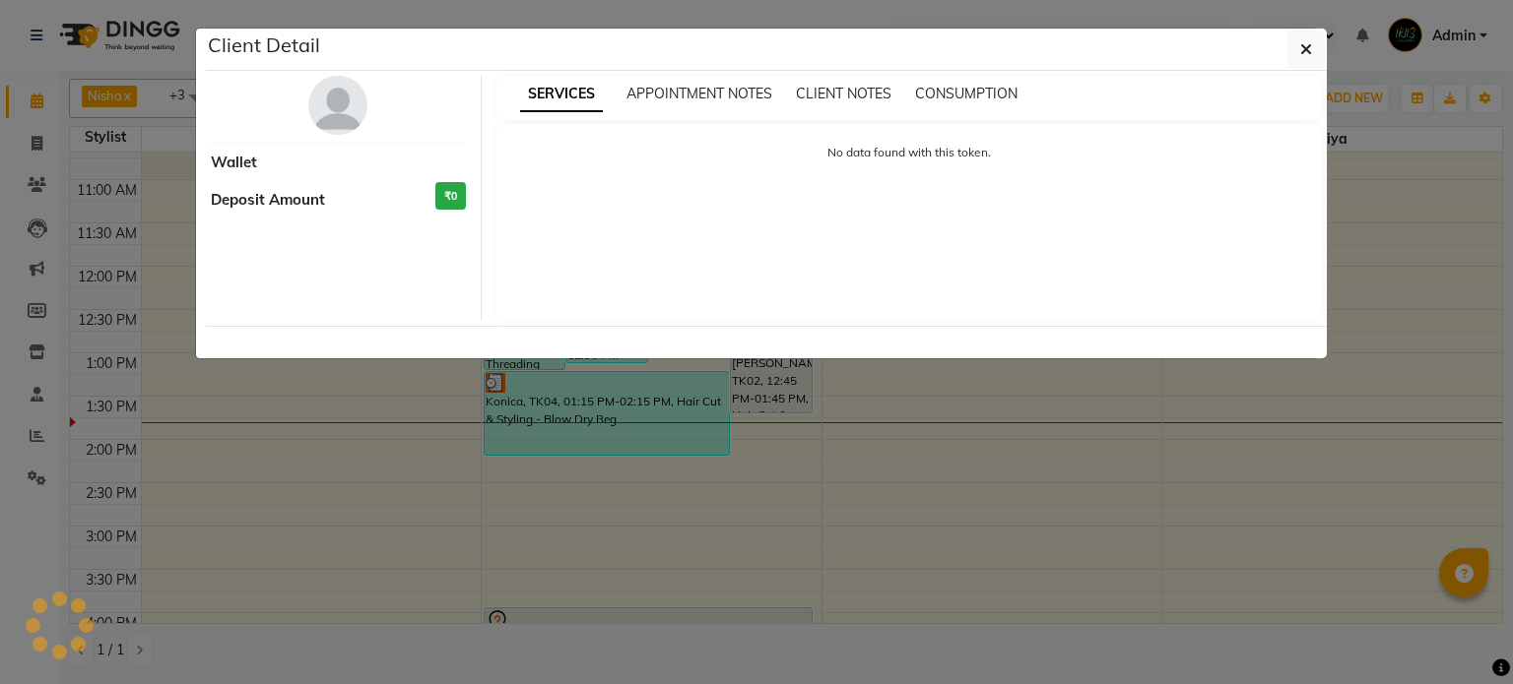
select select "3"
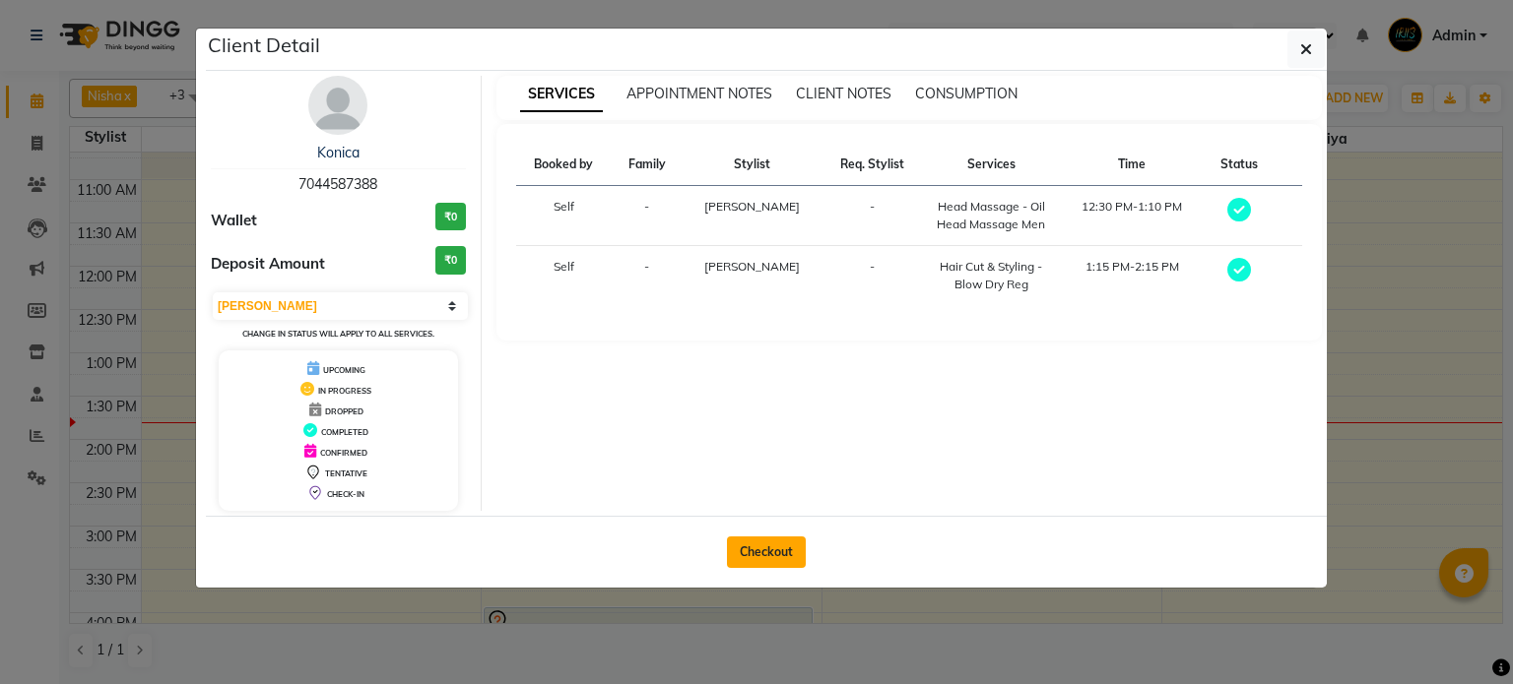
click at [761, 545] on button "Checkout" at bounding box center [766, 553] width 79 height 32
select select "service"
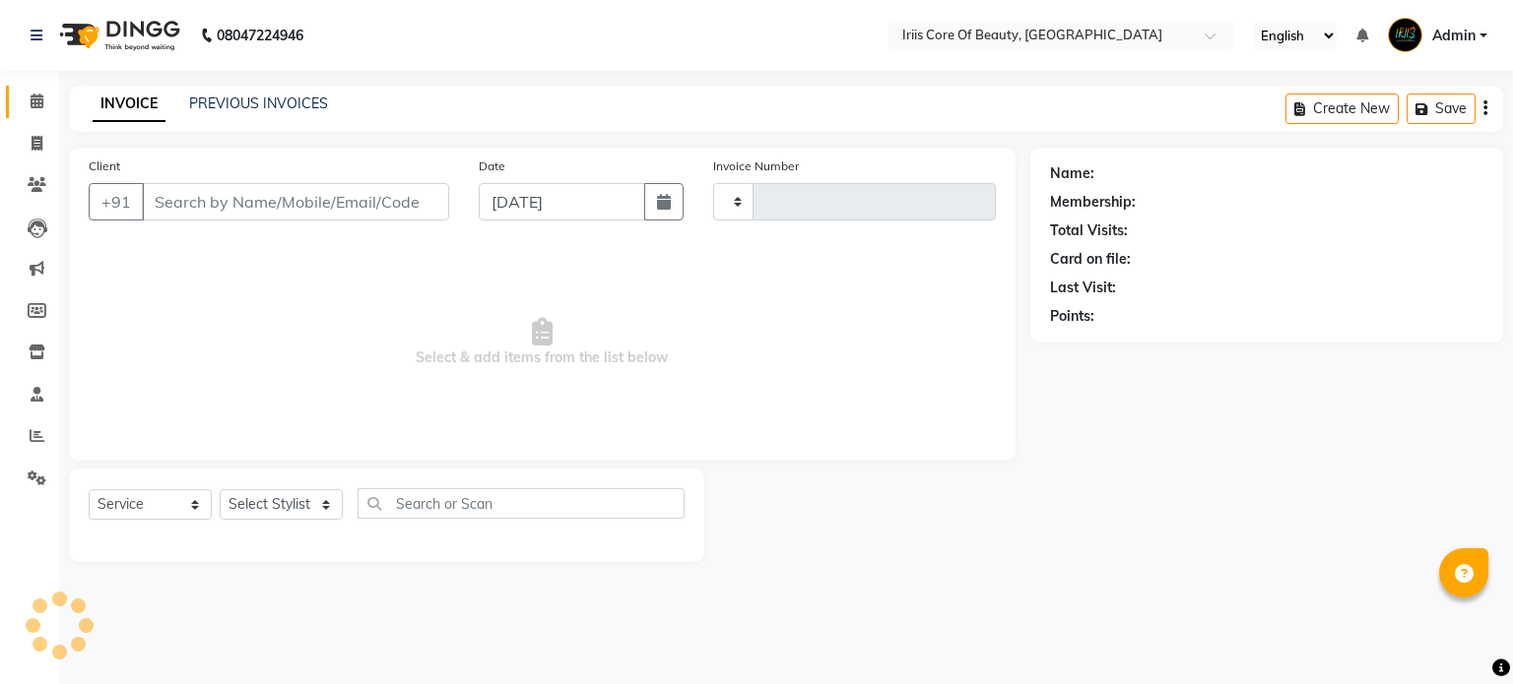
type input "0932"
select select "43"
type input "7044587388"
select select "1570"
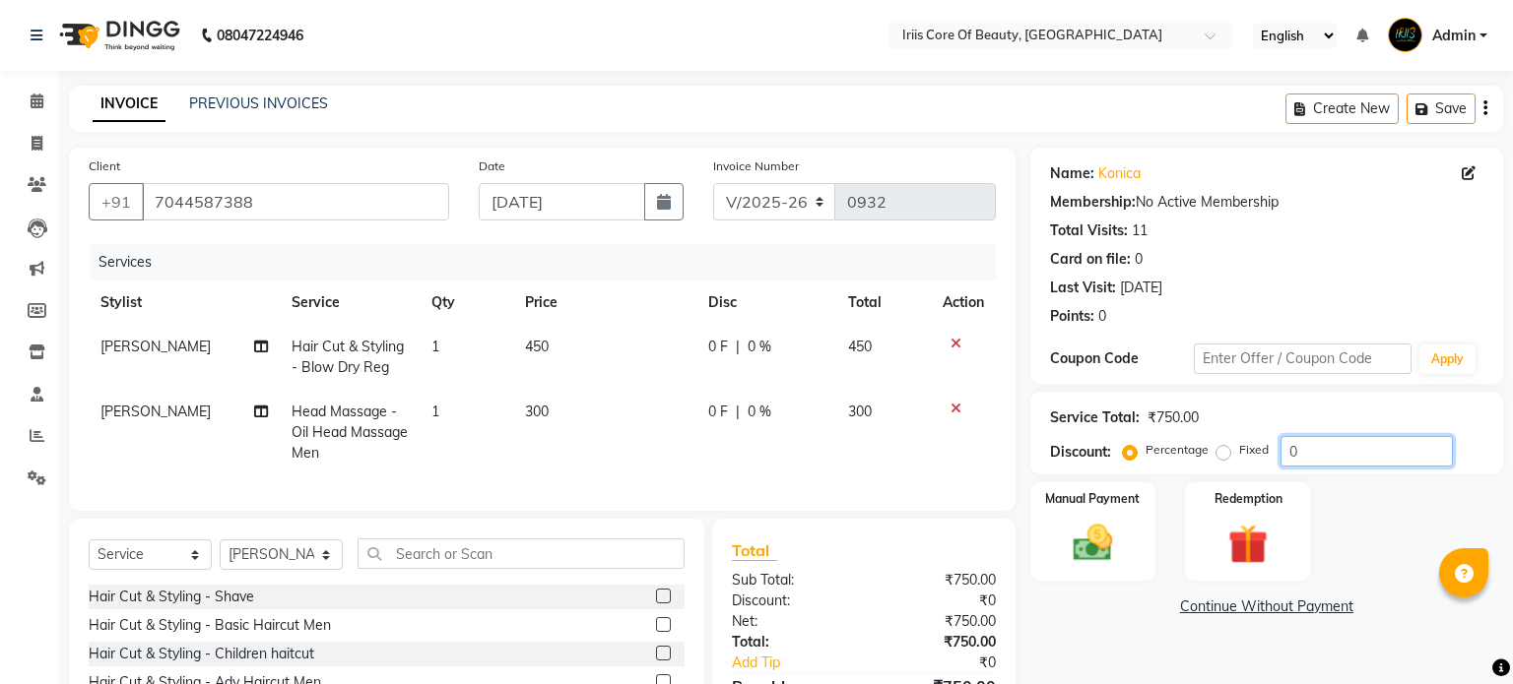
click at [1341, 449] on input "0" at bounding box center [1366, 451] width 172 height 31
type input "0"
type input "15"
click at [1330, 522] on div "Manual Payment Redemption" at bounding box center [1266, 532] width 502 height 98
click at [853, 466] on td "255" at bounding box center [883, 433] width 95 height 86
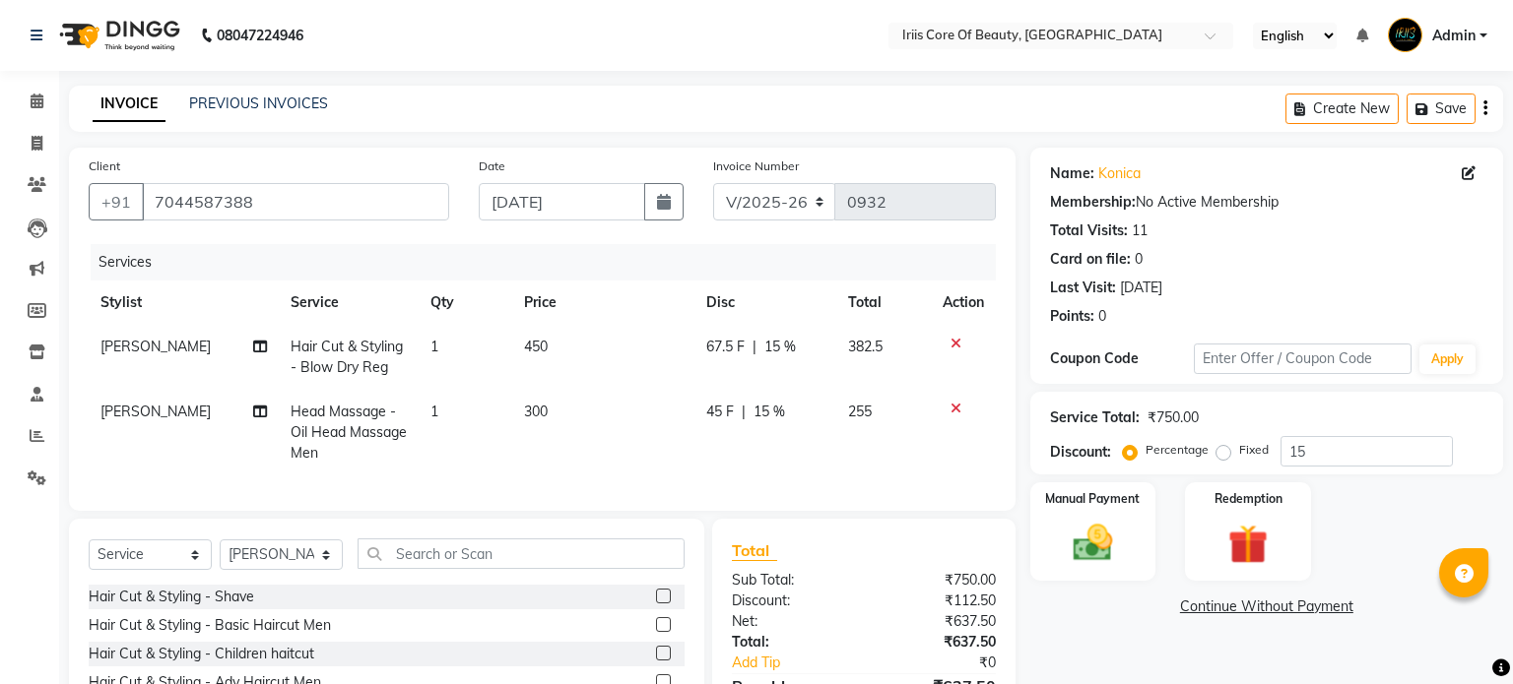
select select "1570"
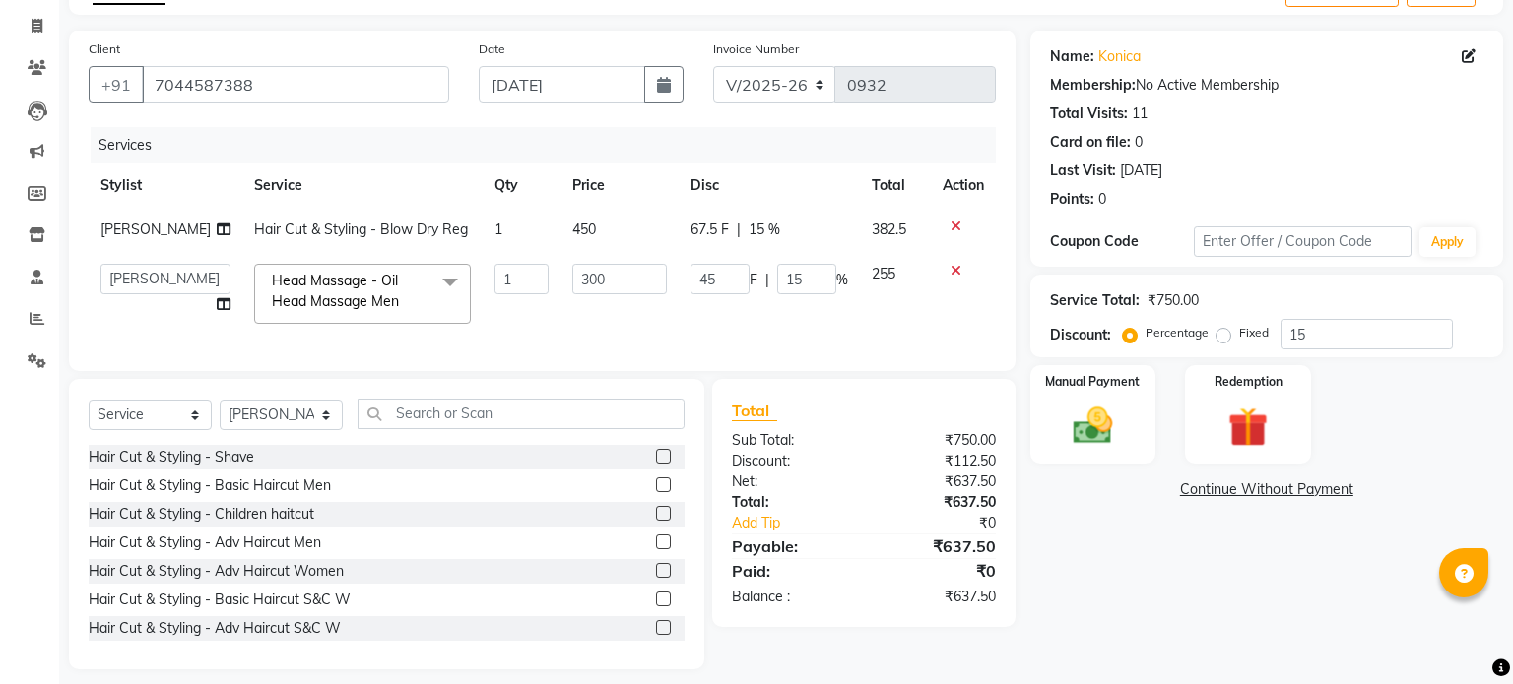
scroll to position [152, 0]
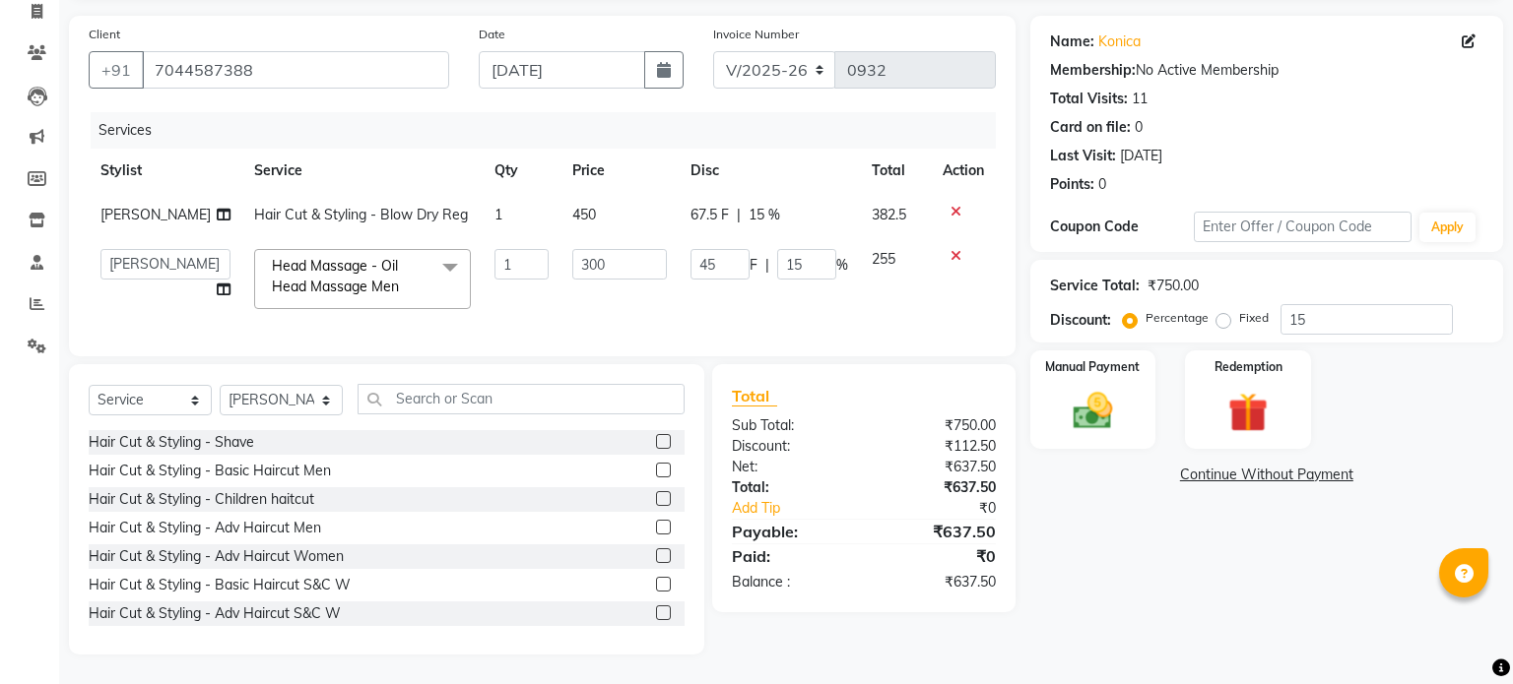
click at [574, 193] on td "450" at bounding box center [619, 215] width 118 height 44
select select "1570"
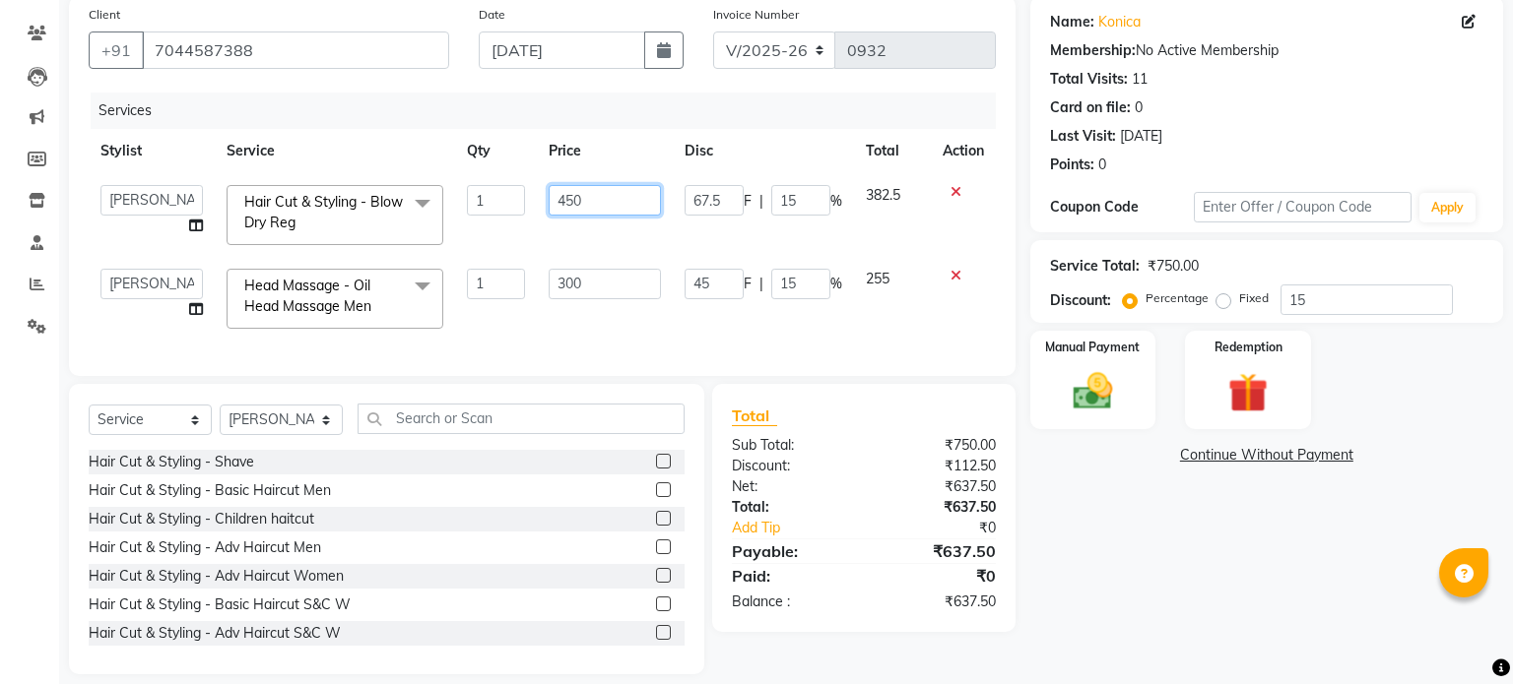
click at [601, 203] on input "450" at bounding box center [605, 200] width 112 height 31
type input "400"
click at [682, 320] on td "45 F | 15 %" at bounding box center [763, 299] width 181 height 84
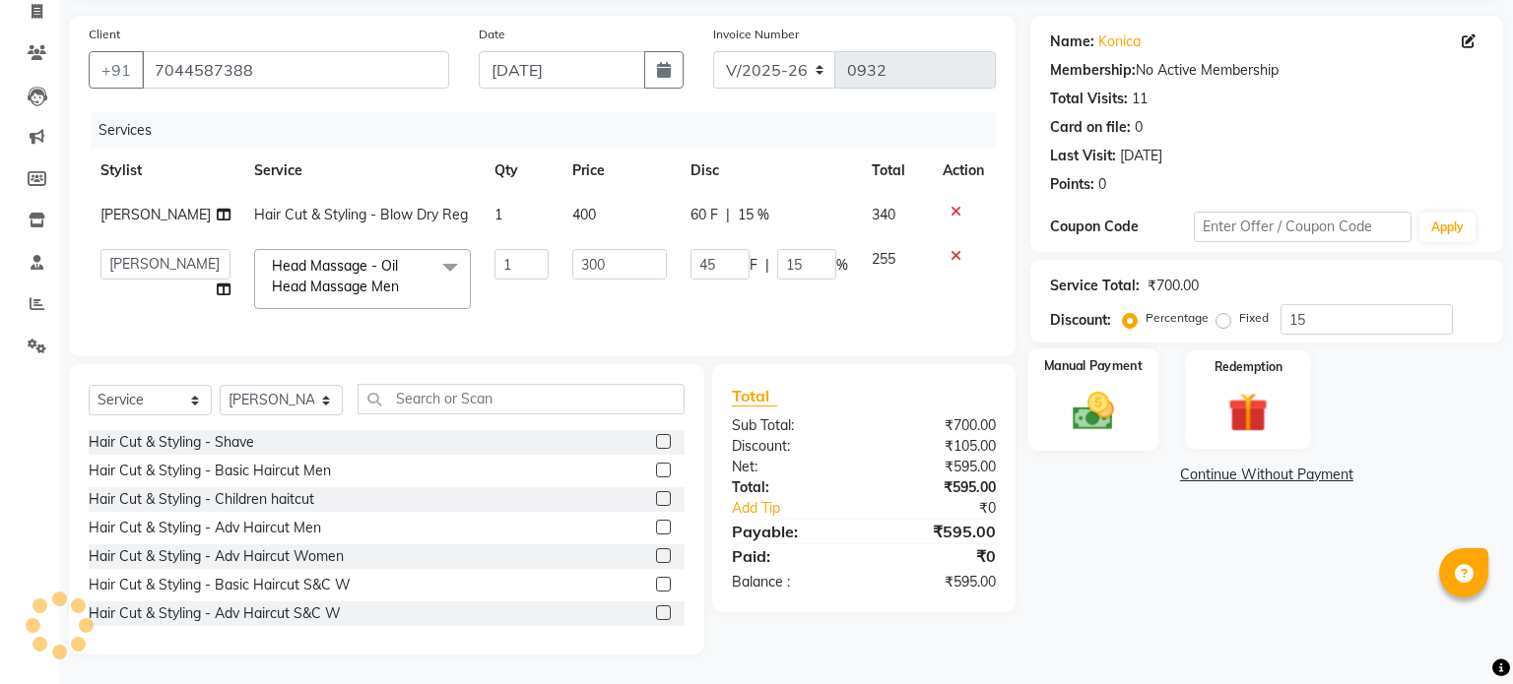
click at [1083, 388] on img at bounding box center [1092, 411] width 67 height 47
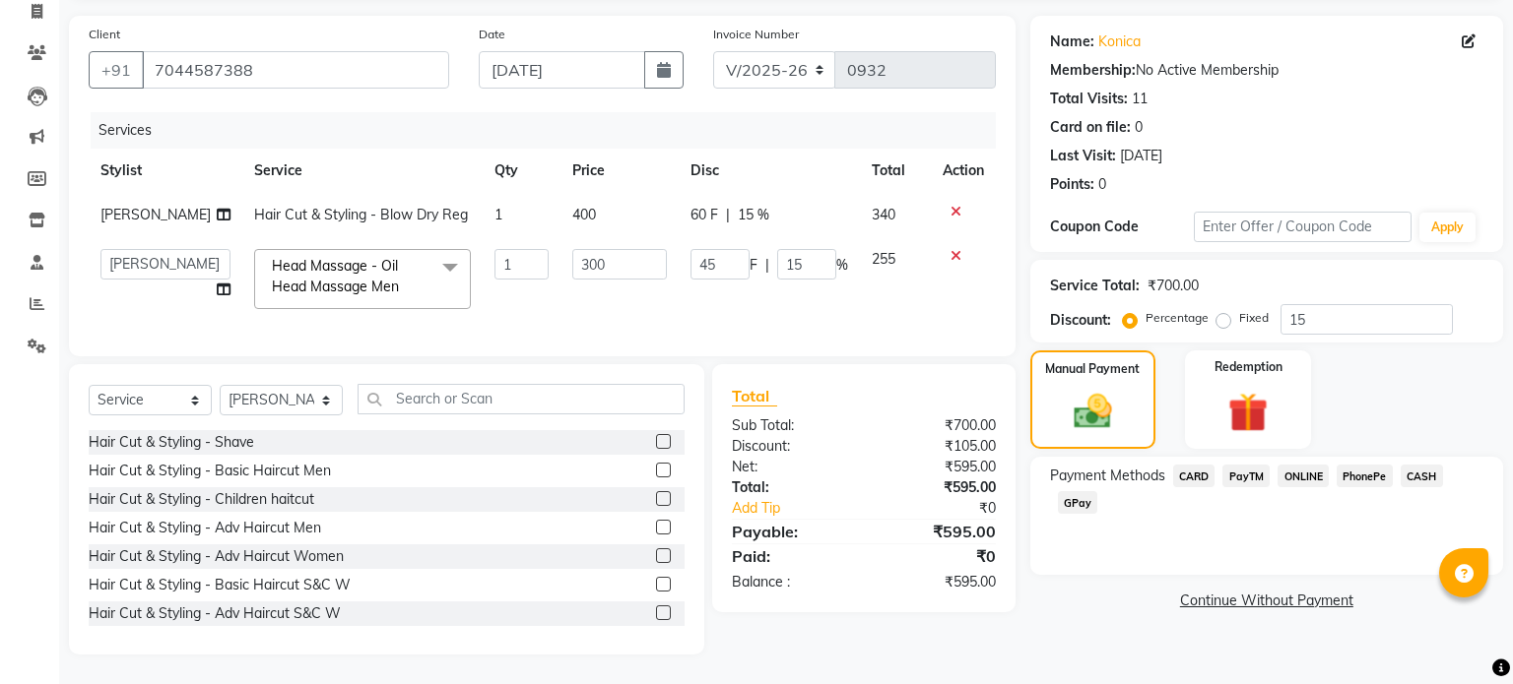
click at [1425, 465] on span "CASH" at bounding box center [1421, 476] width 42 height 23
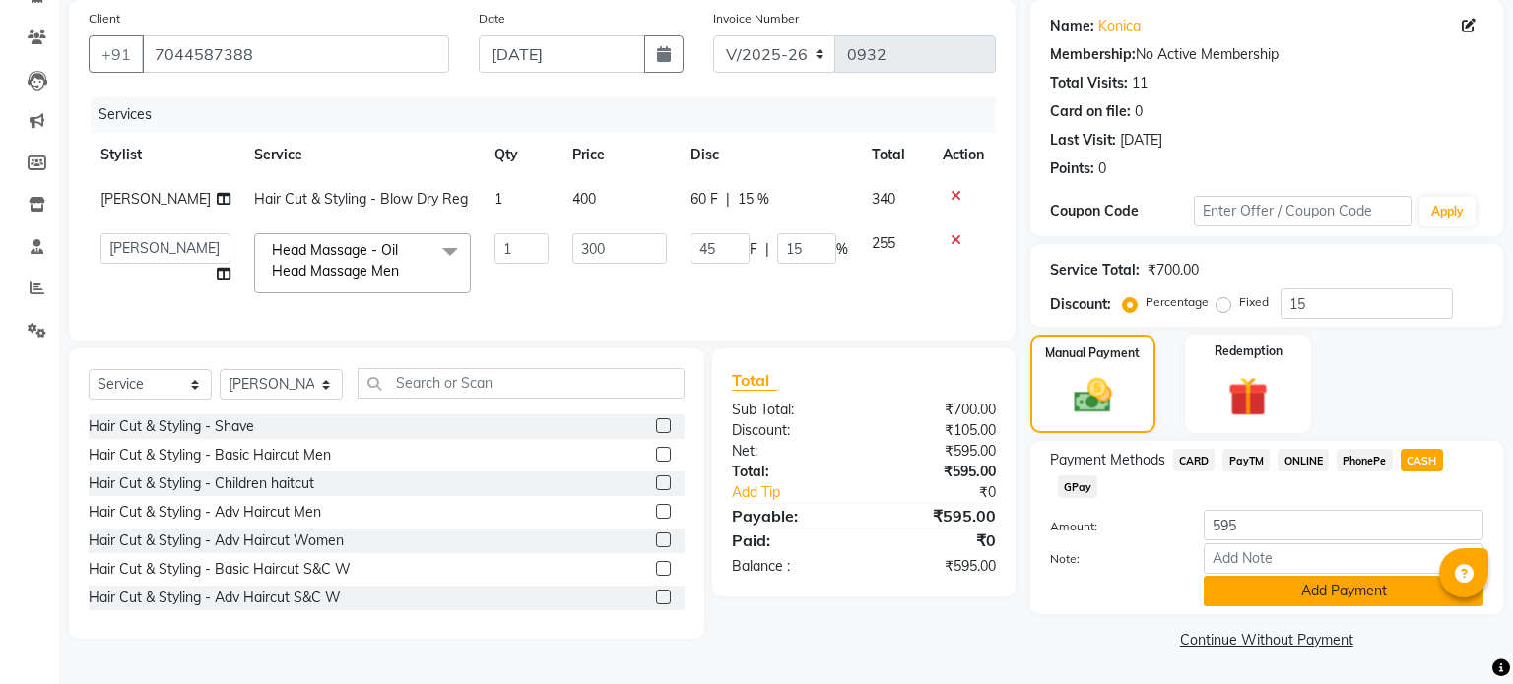
click at [1342, 591] on button "Add Payment" at bounding box center [1343, 591] width 280 height 31
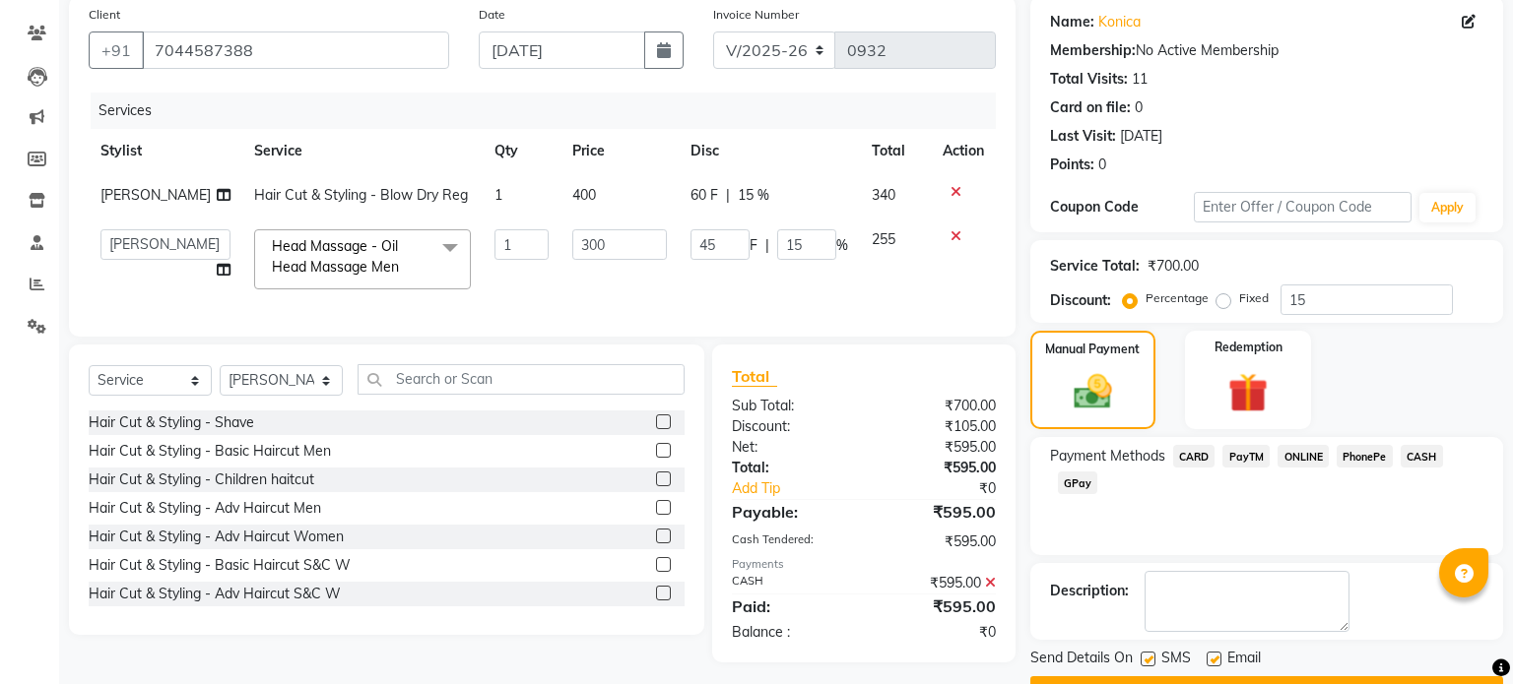
scroll to position [202, 0]
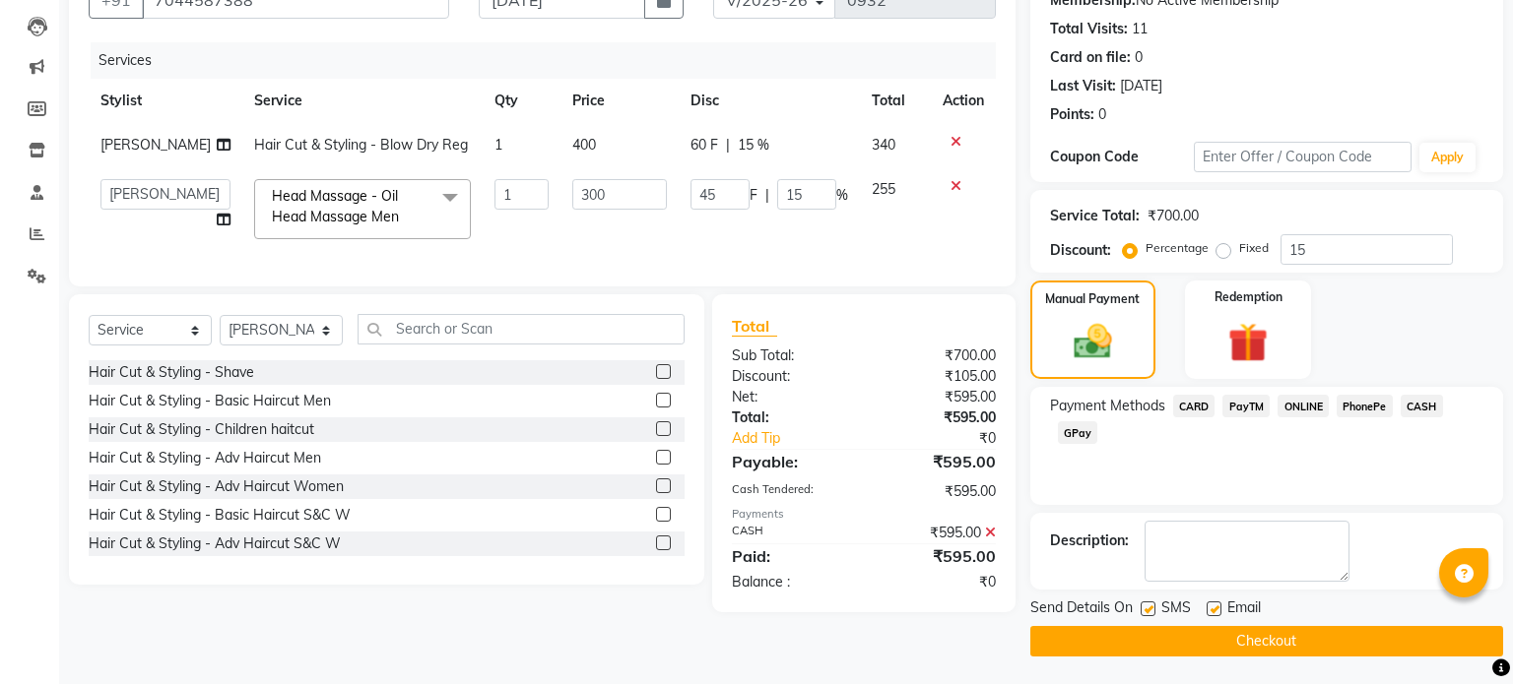
click at [1314, 637] on button "Checkout" at bounding box center [1266, 641] width 473 height 31
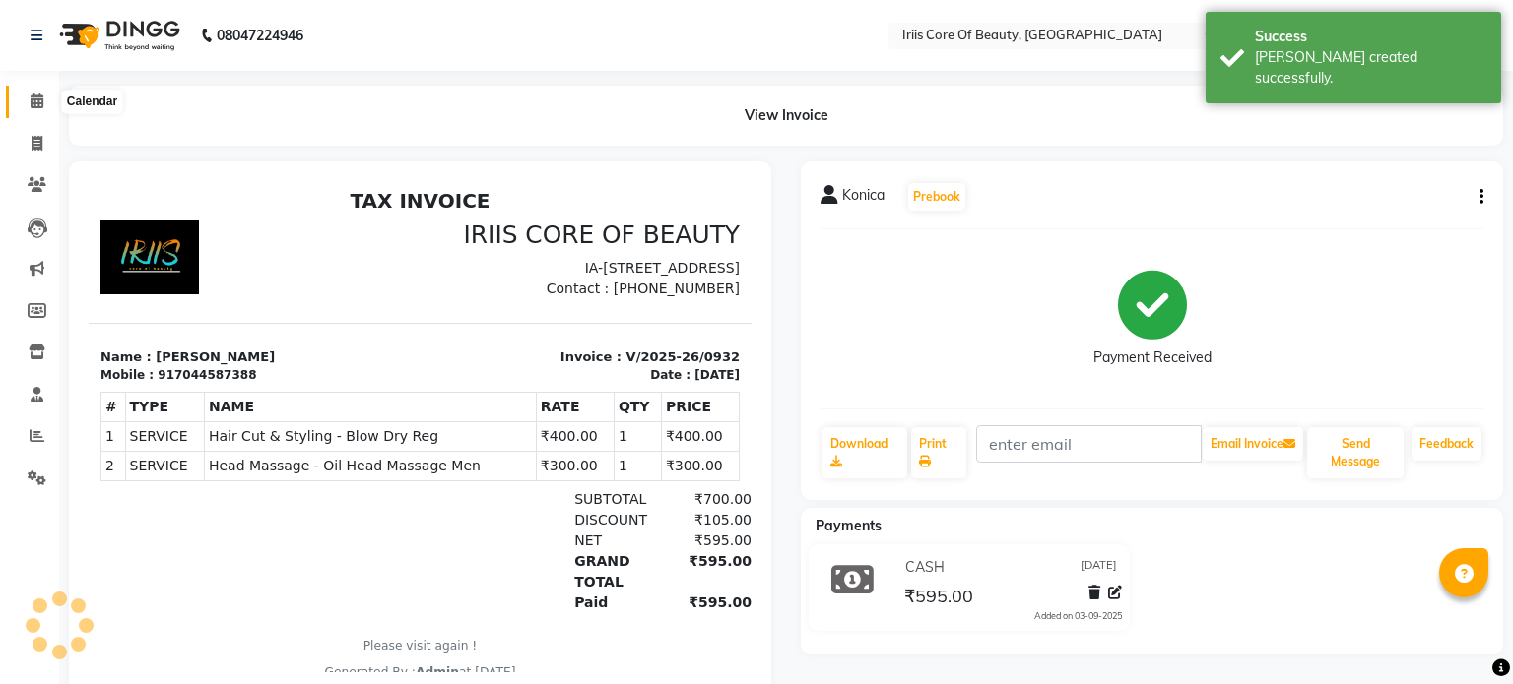
click at [31, 97] on icon at bounding box center [37, 101] width 13 height 15
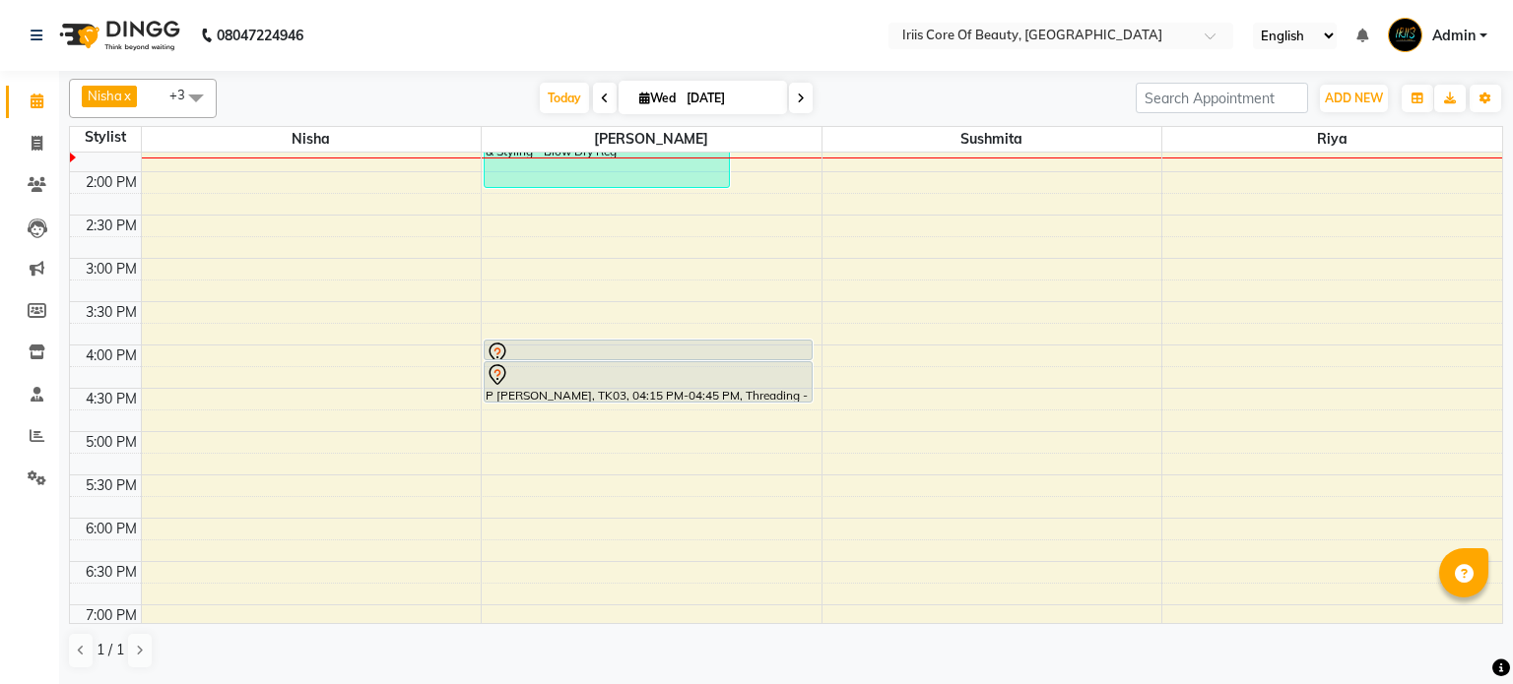
scroll to position [402, 0]
